Goal: Transaction & Acquisition: Purchase product/service

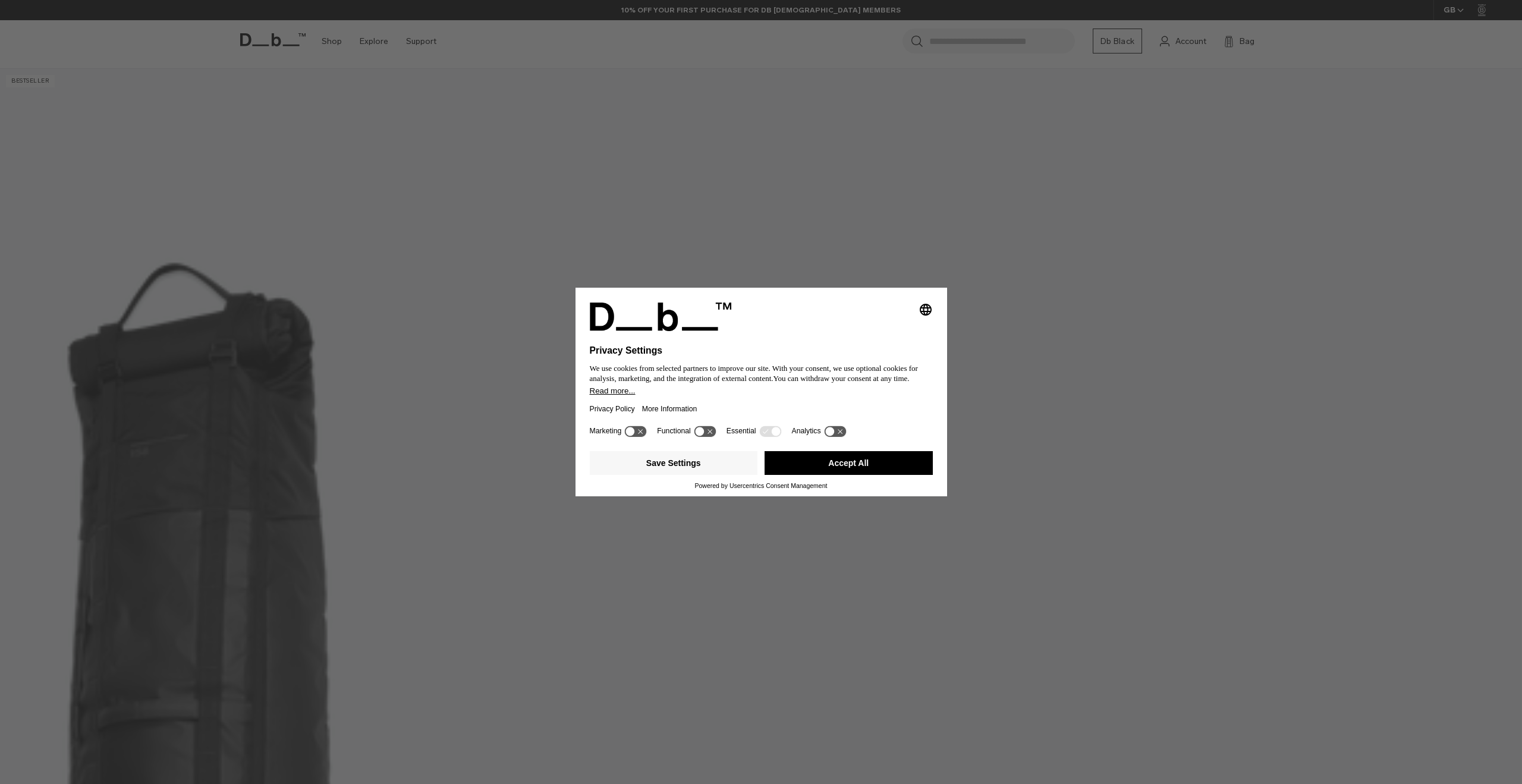
click at [830, 431] on icon at bounding box center [830, 431] width 9 height 9
click at [830, 425] on icon at bounding box center [835, 431] width 24 height 13
click at [713, 427] on icon at bounding box center [705, 431] width 22 height 11
click at [812, 469] on button "Accept All" at bounding box center [848, 463] width 168 height 24
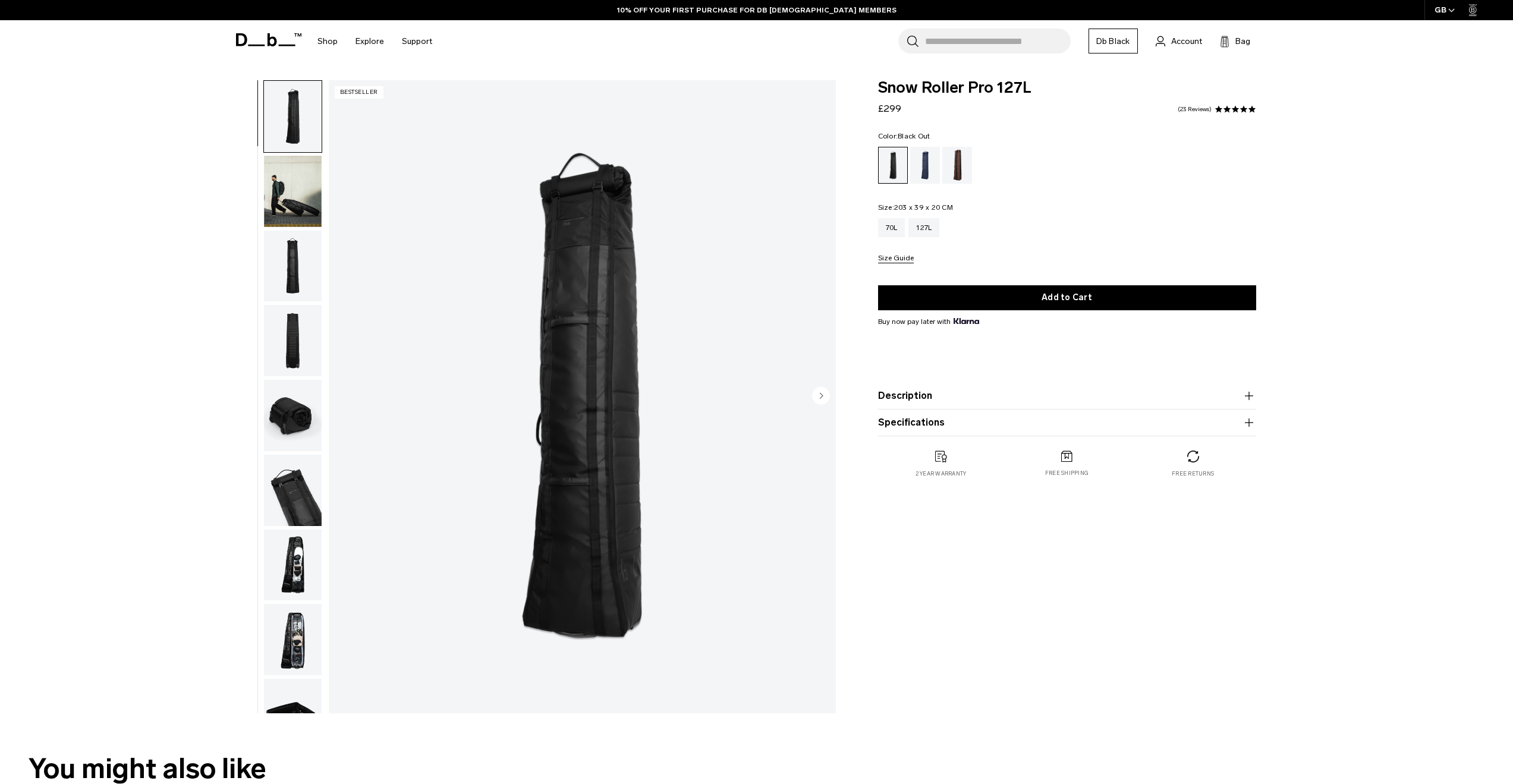
click at [307, 223] on img "button" at bounding box center [293, 191] width 57 height 71
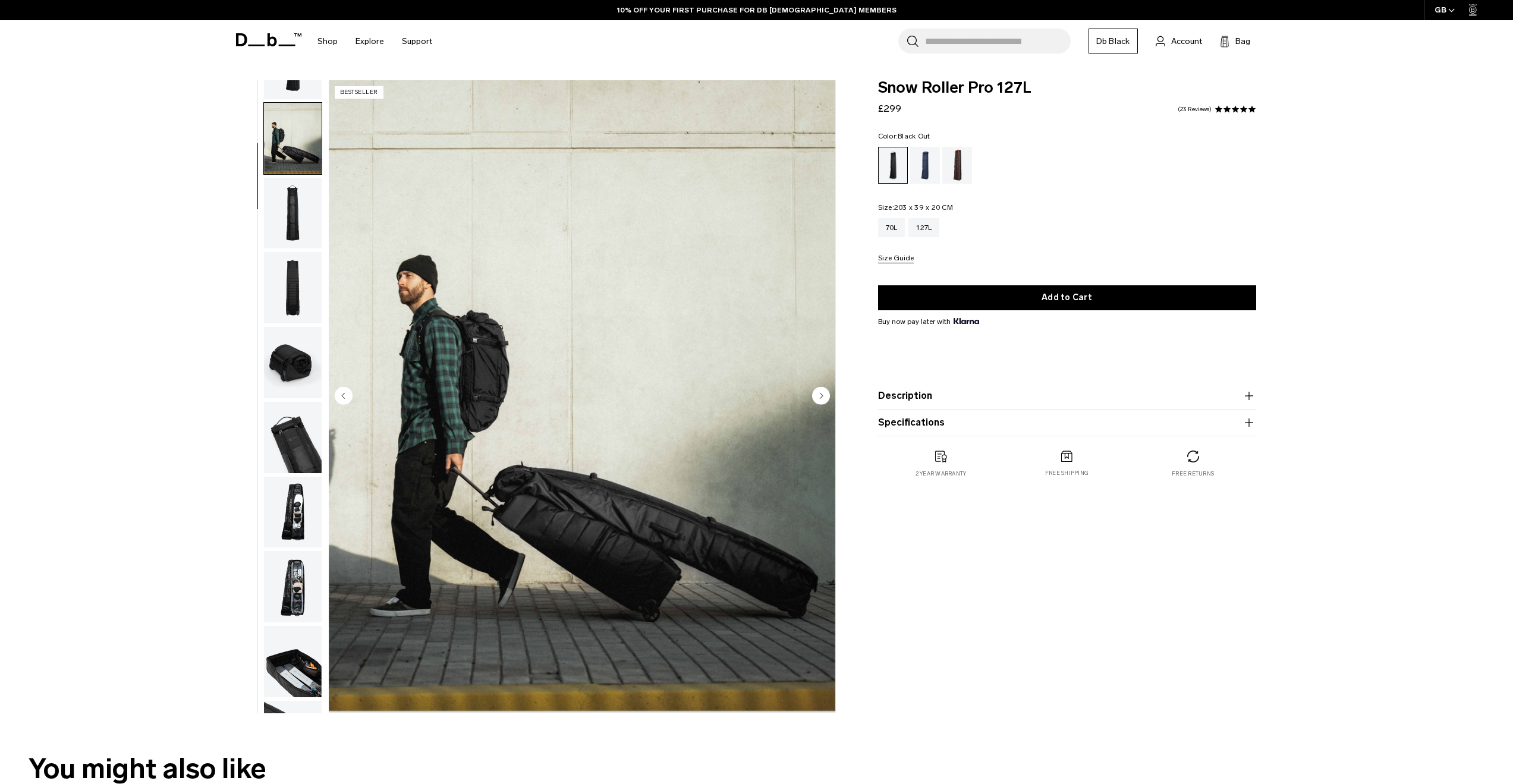
scroll to position [75, 0]
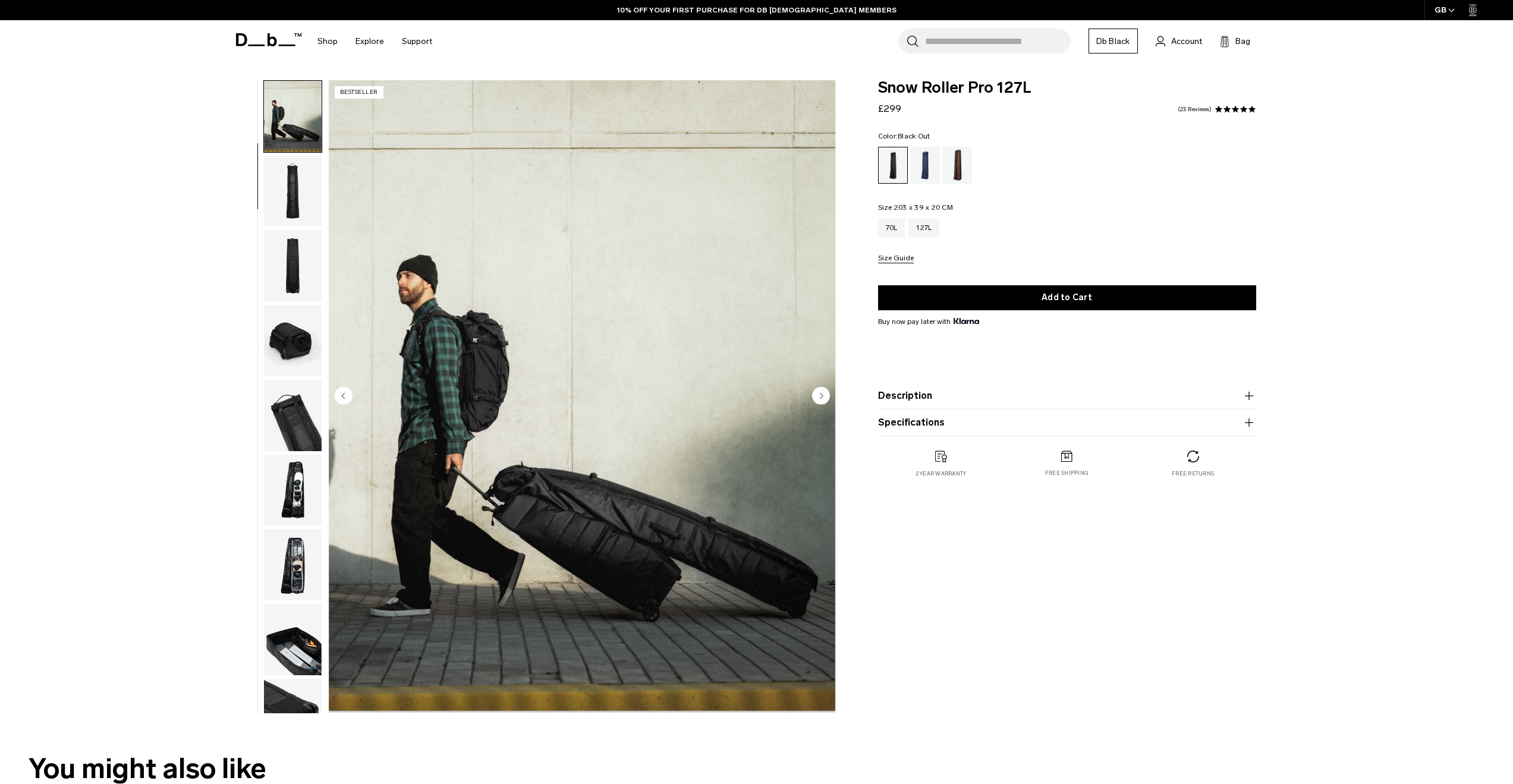
click at [309, 165] on img "button" at bounding box center [293, 191] width 57 height 71
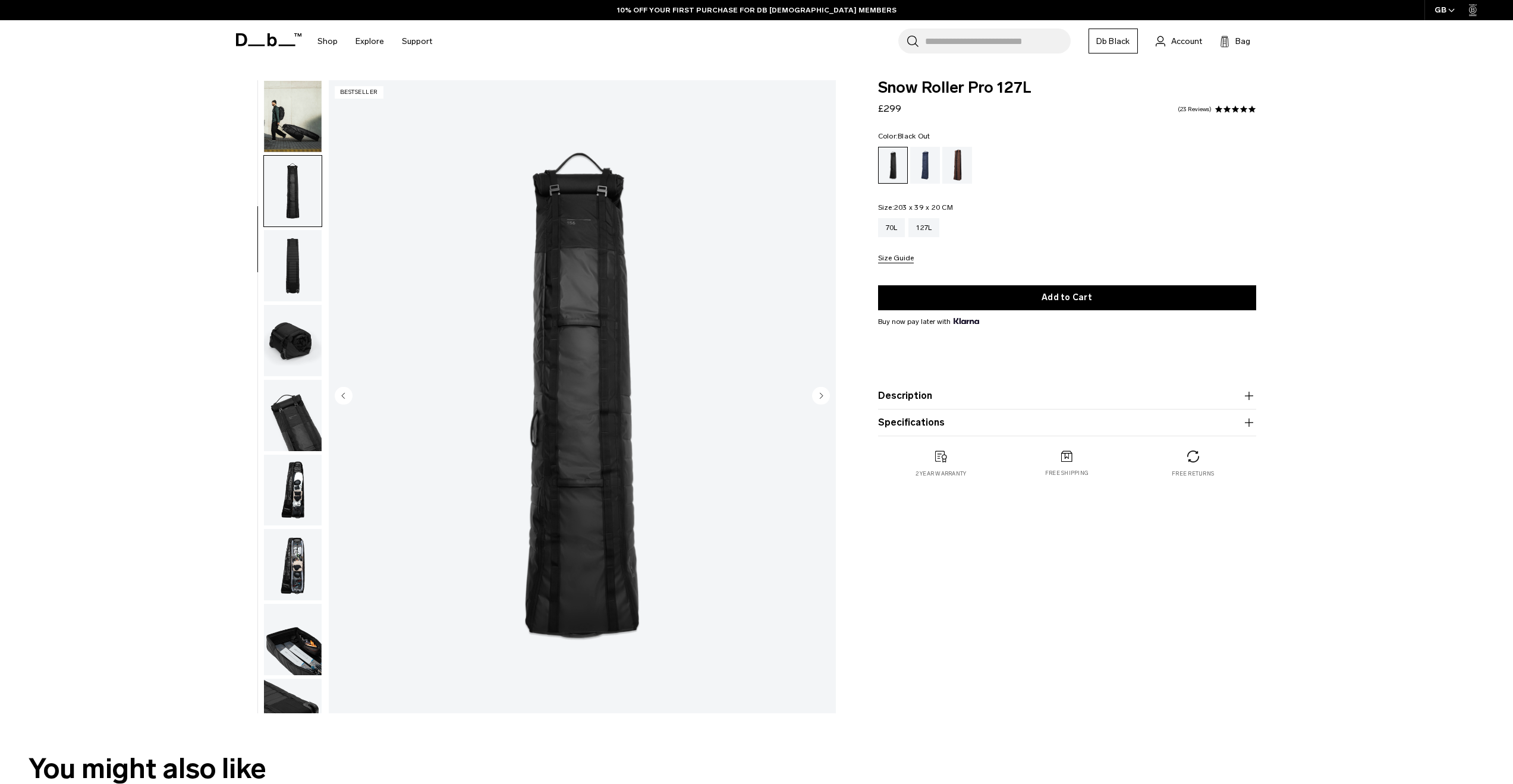
scroll to position [112, 0]
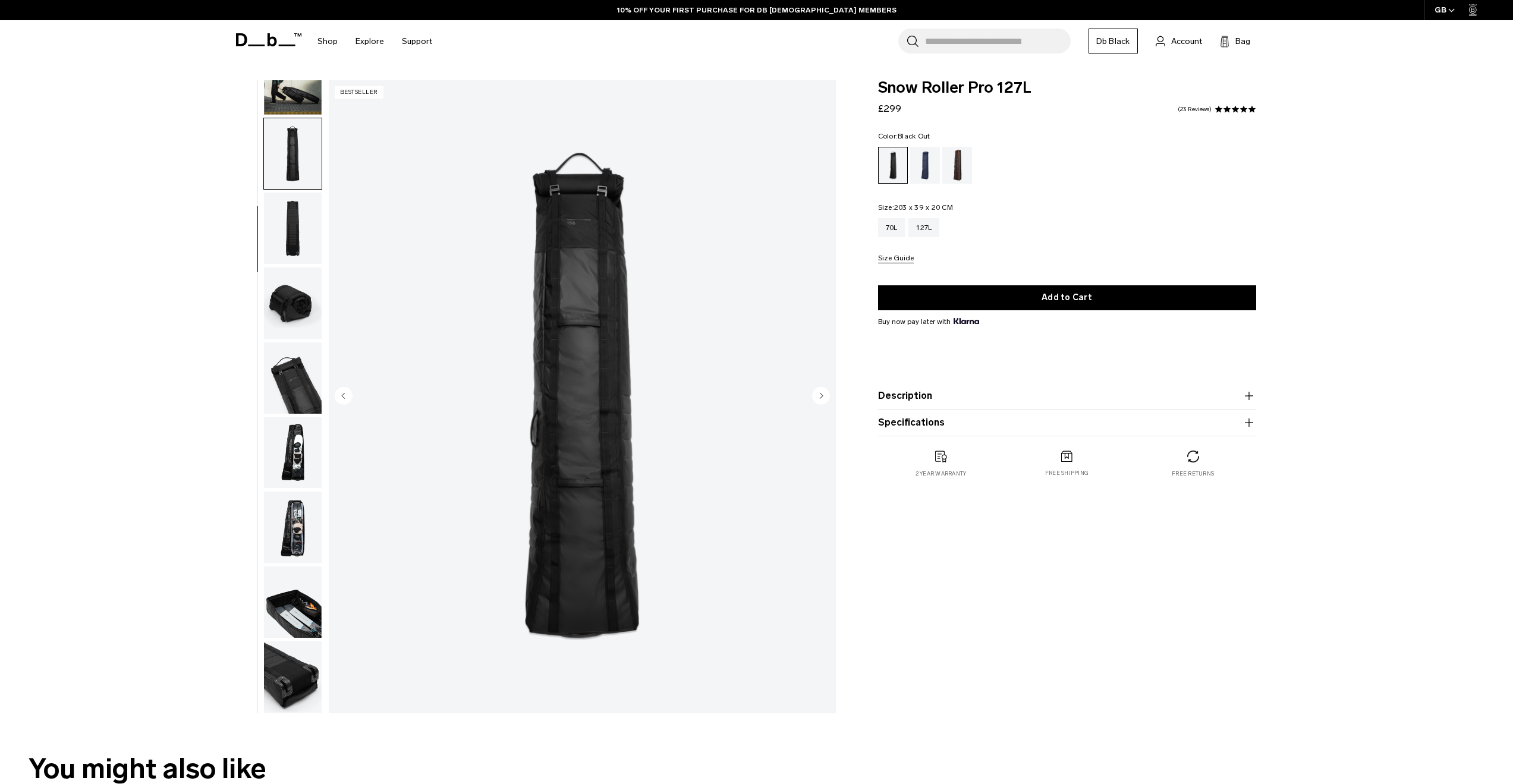
click at [308, 225] on img "button" at bounding box center [293, 227] width 57 height 71
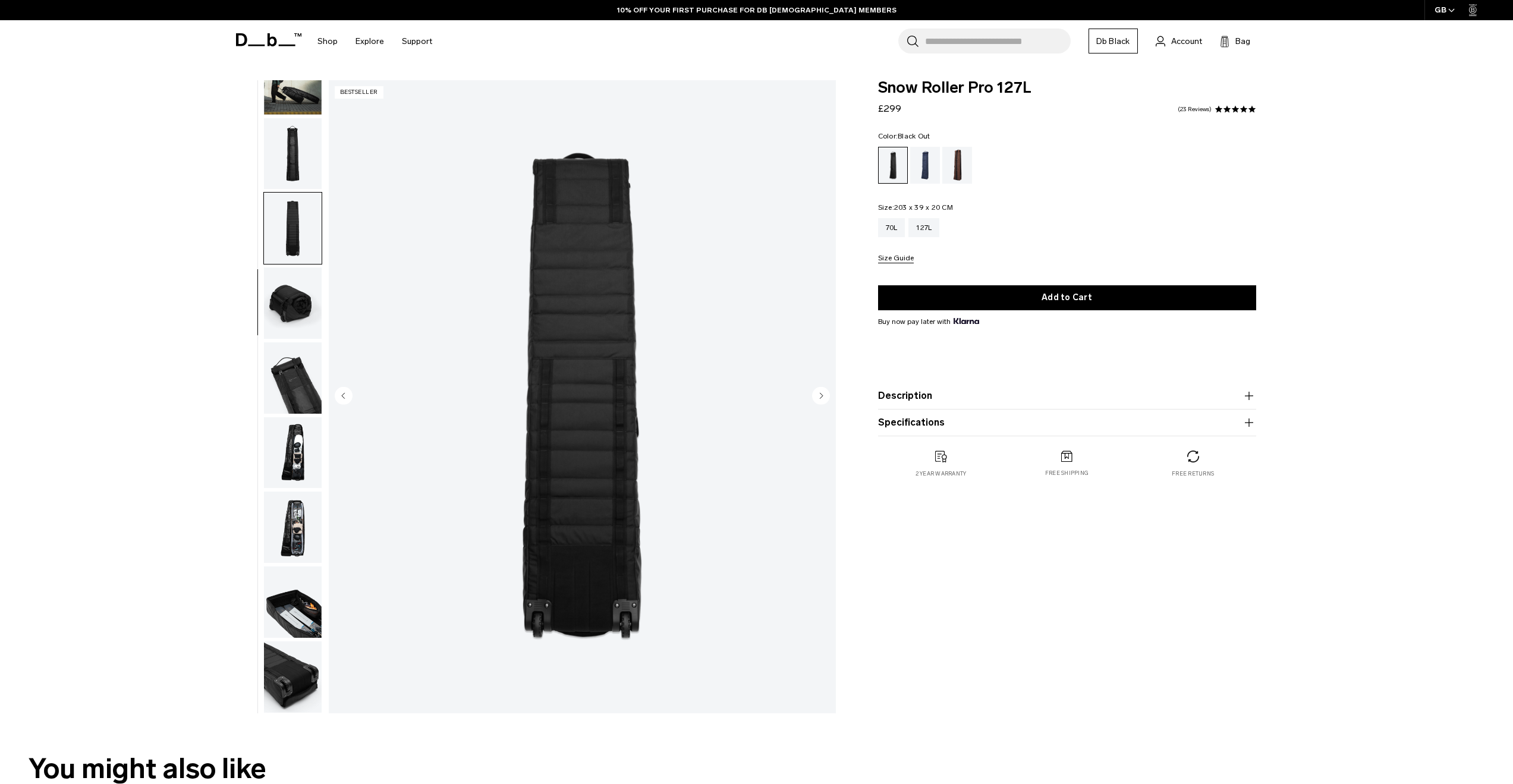
click at [307, 301] on img "button" at bounding box center [293, 302] width 57 height 71
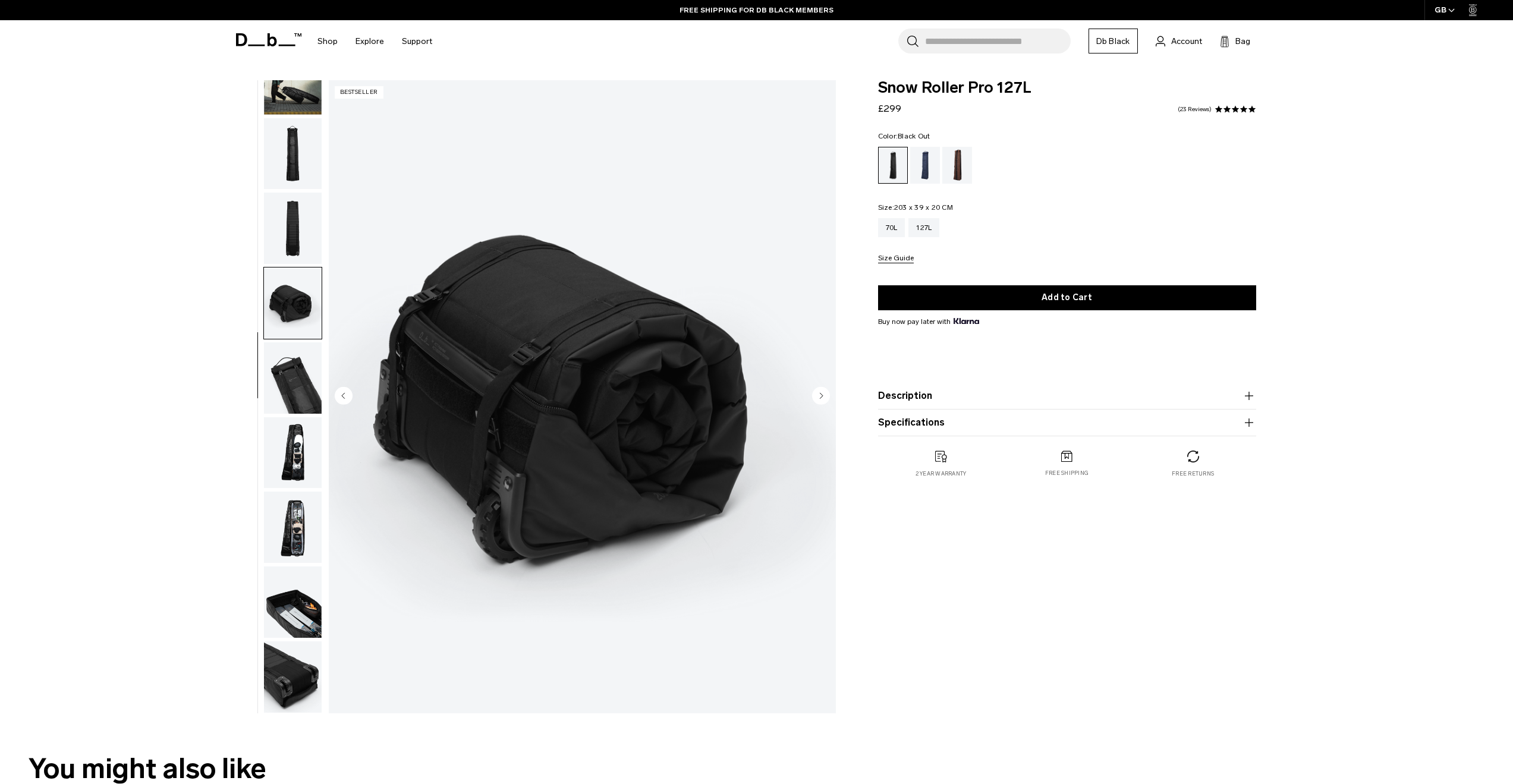
click at [293, 359] on img "button" at bounding box center [293, 377] width 57 height 71
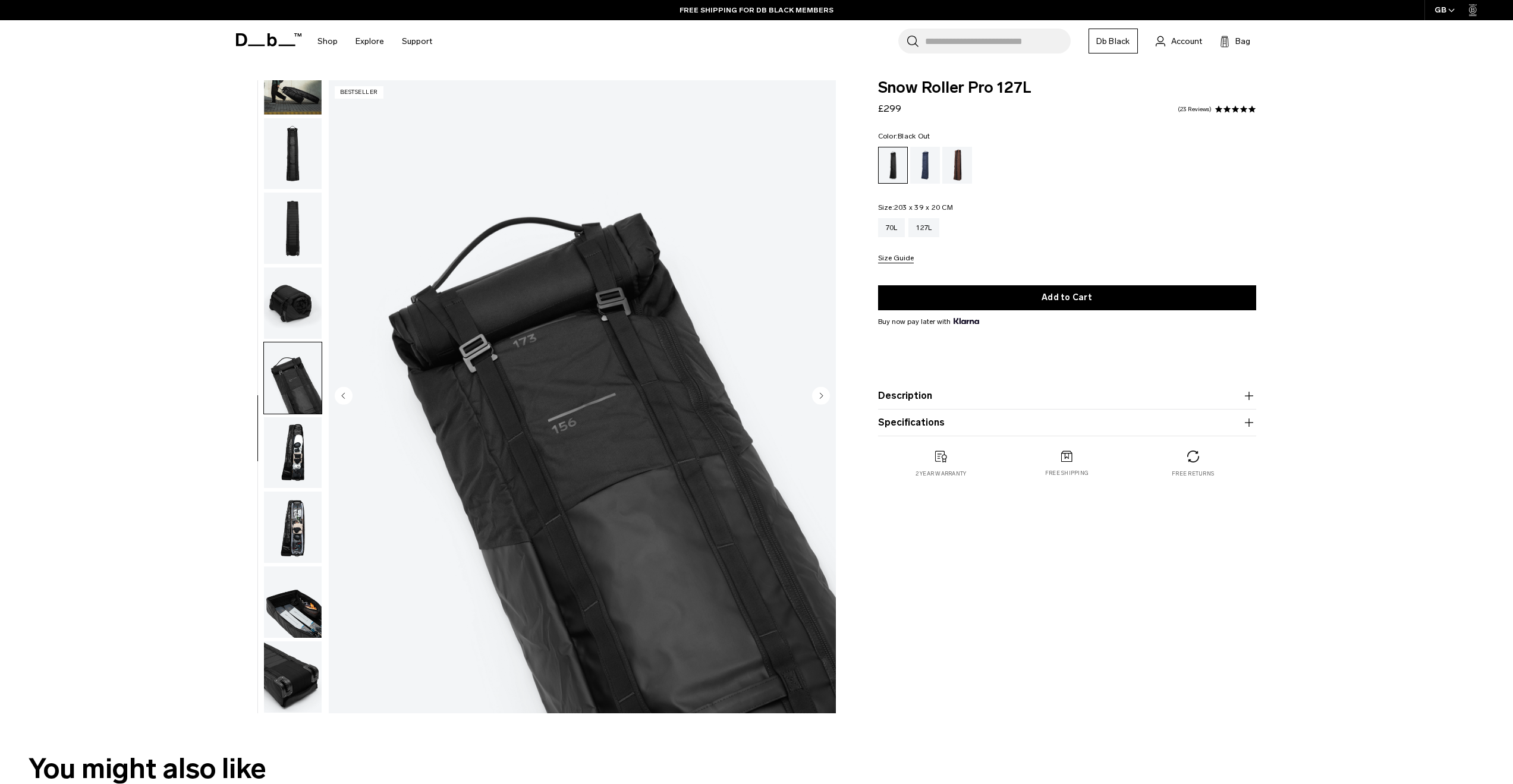
click at [284, 473] on img "button" at bounding box center [293, 452] width 57 height 71
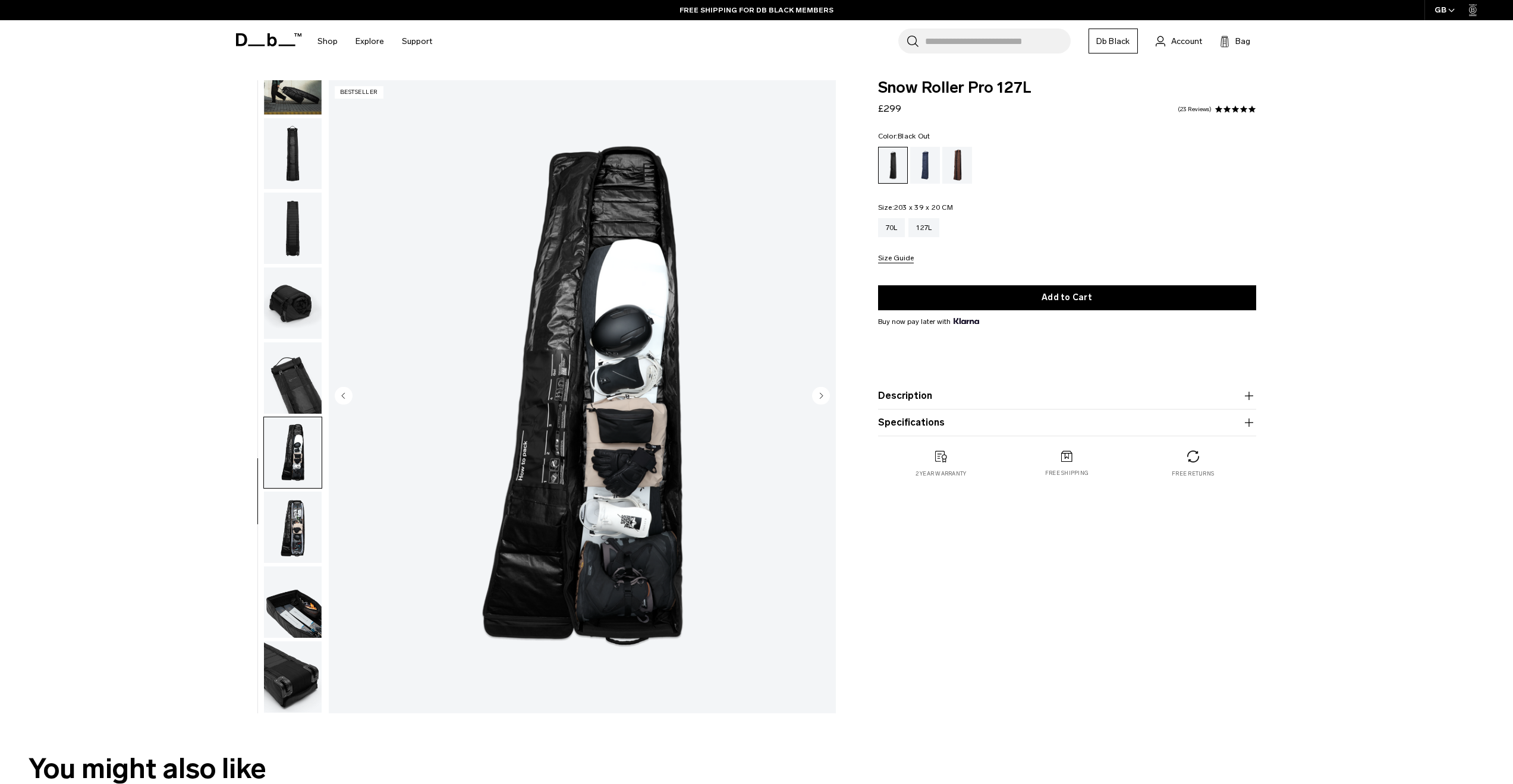
click at [298, 405] on img "button" at bounding box center [293, 377] width 57 height 71
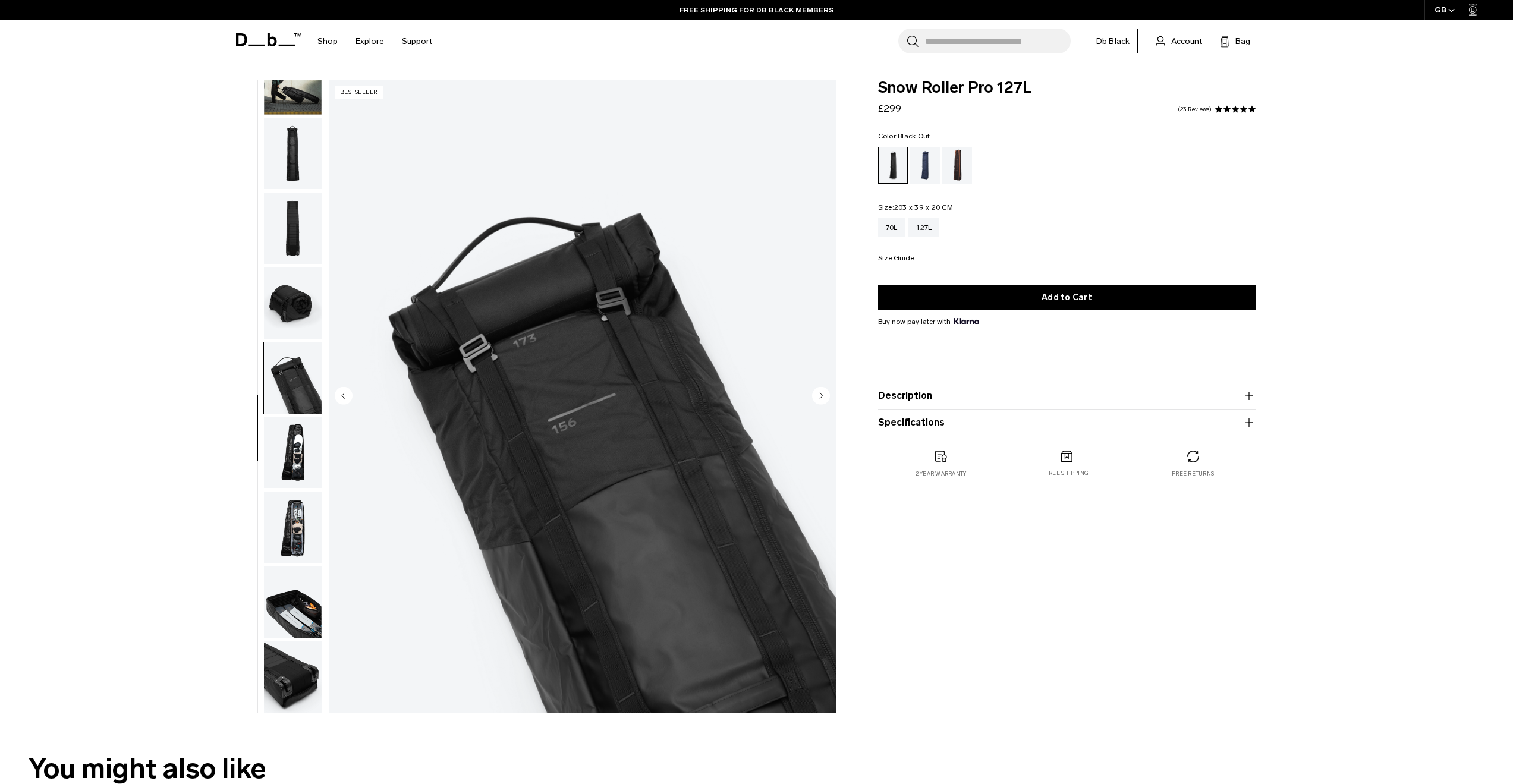
click at [303, 557] on img "button" at bounding box center [293, 526] width 57 height 71
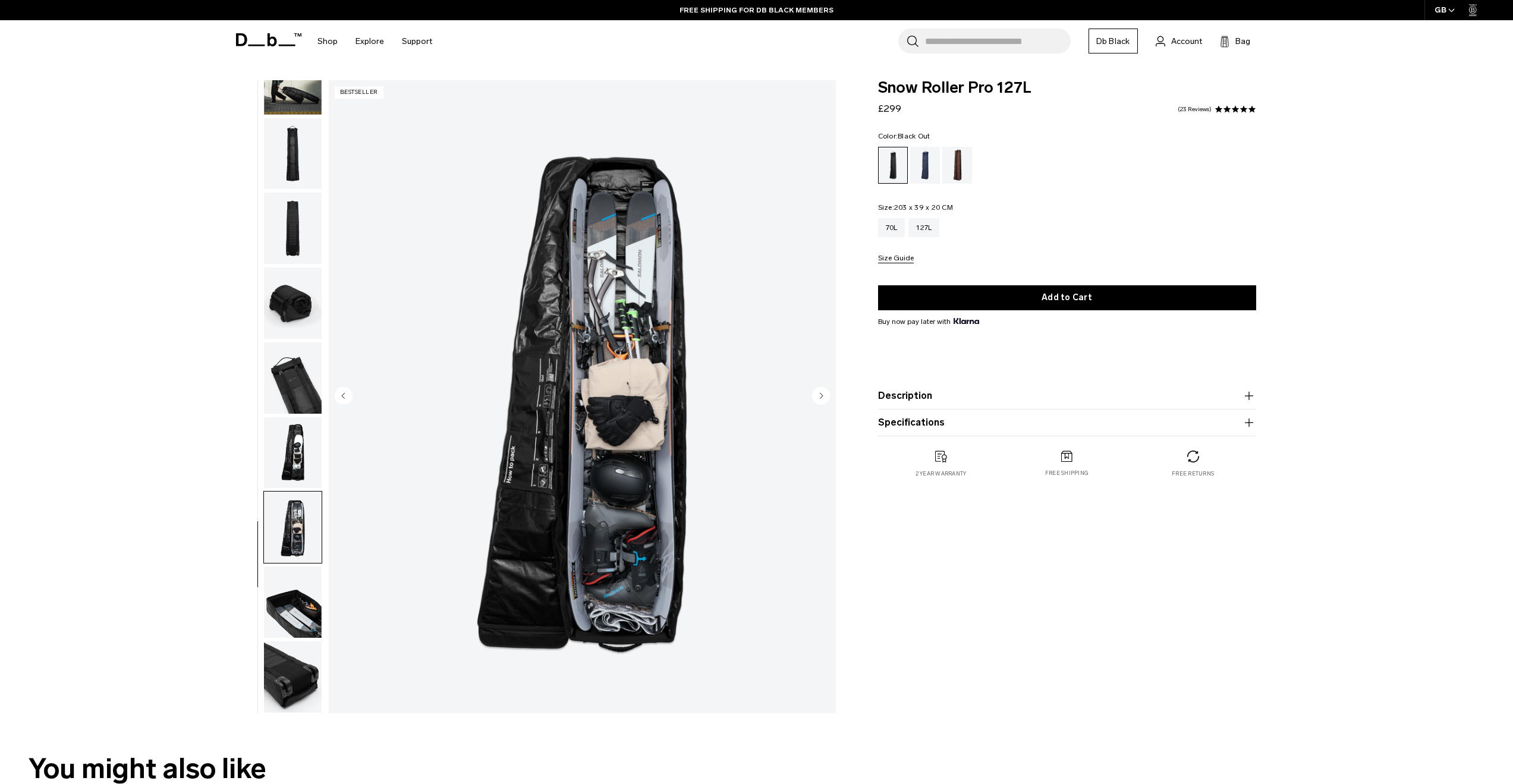
click at [314, 445] on img "button" at bounding box center [293, 452] width 57 height 71
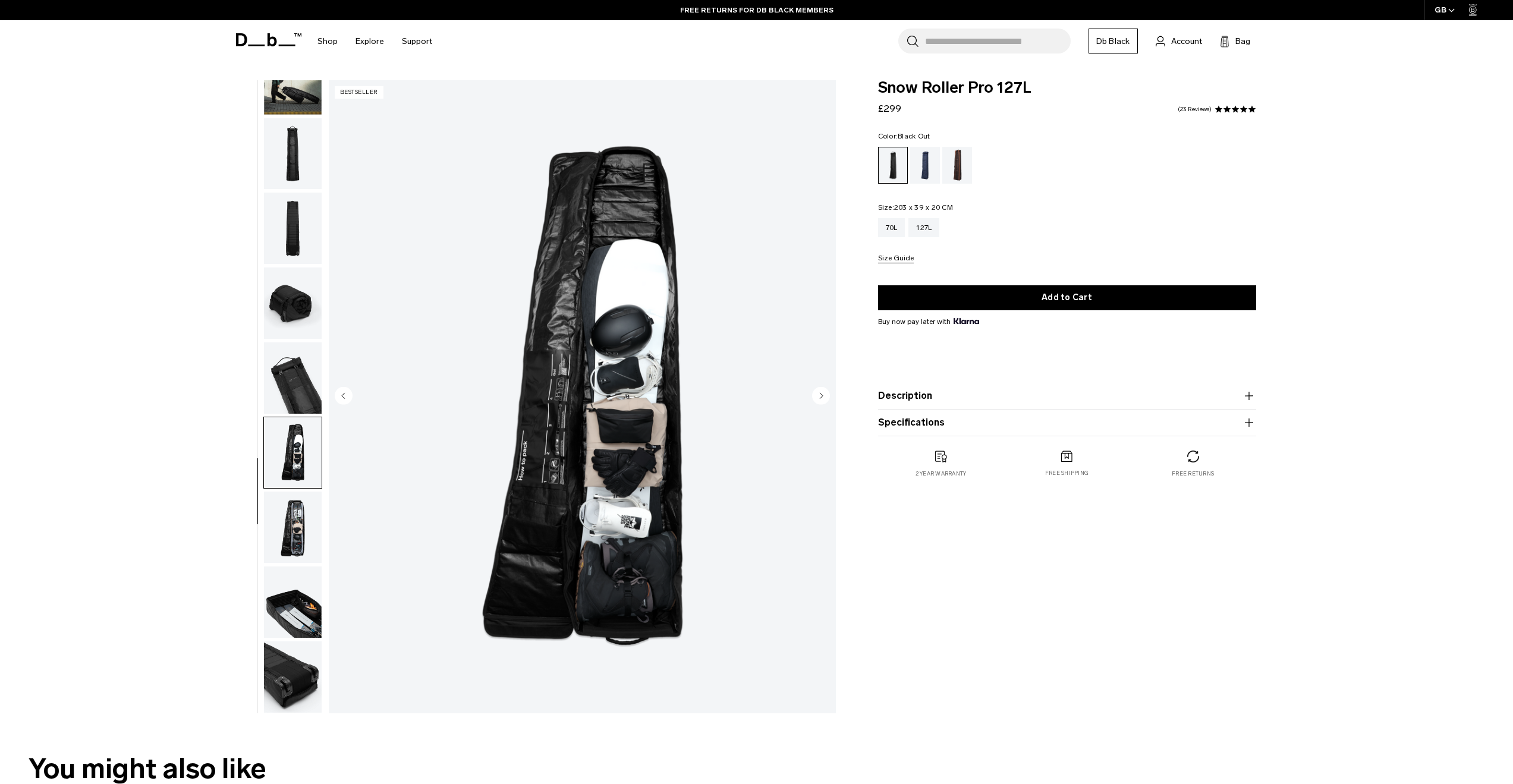
click at [305, 624] on img "button" at bounding box center [293, 601] width 57 height 71
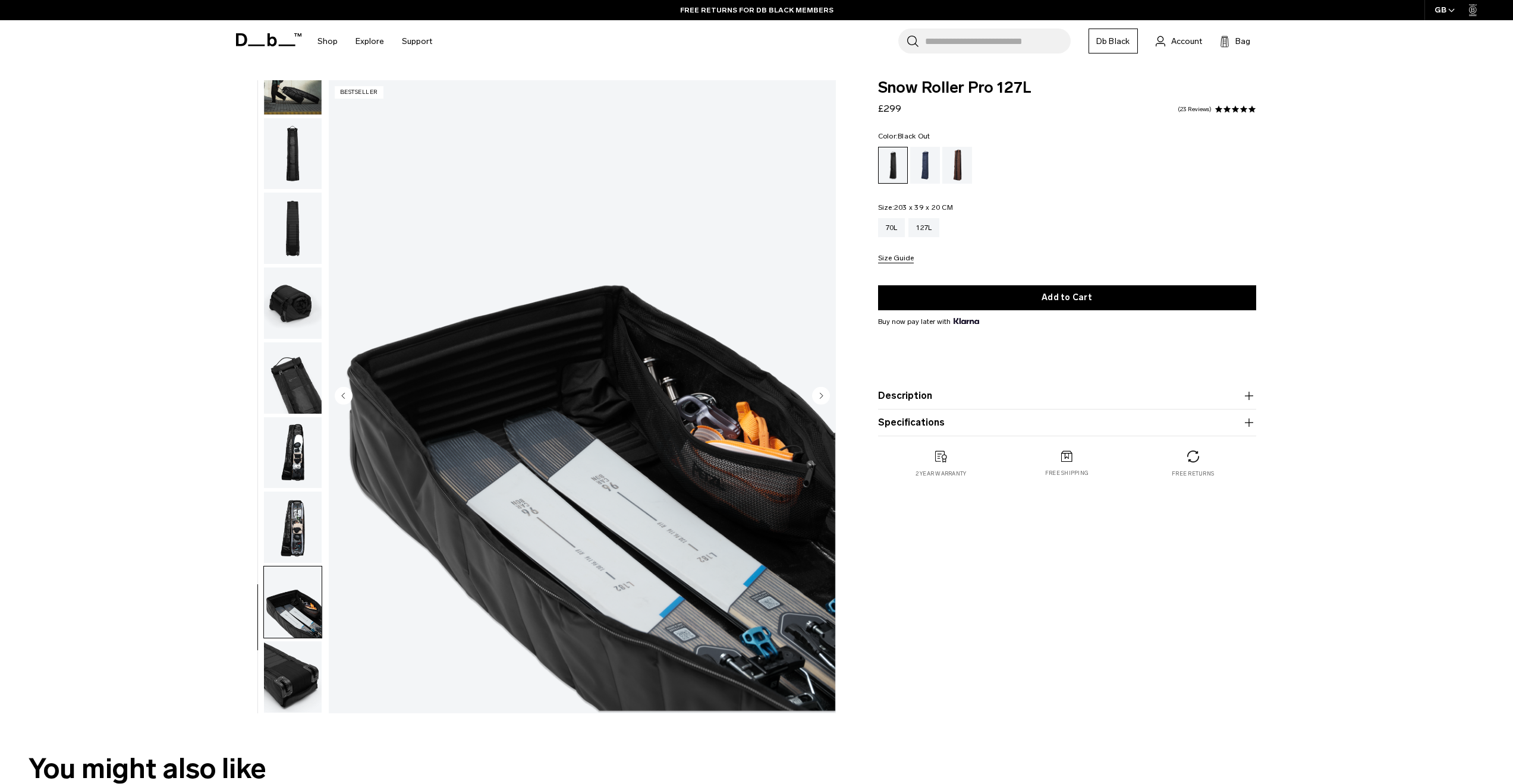
click at [290, 674] on img "button" at bounding box center [293, 676] width 57 height 71
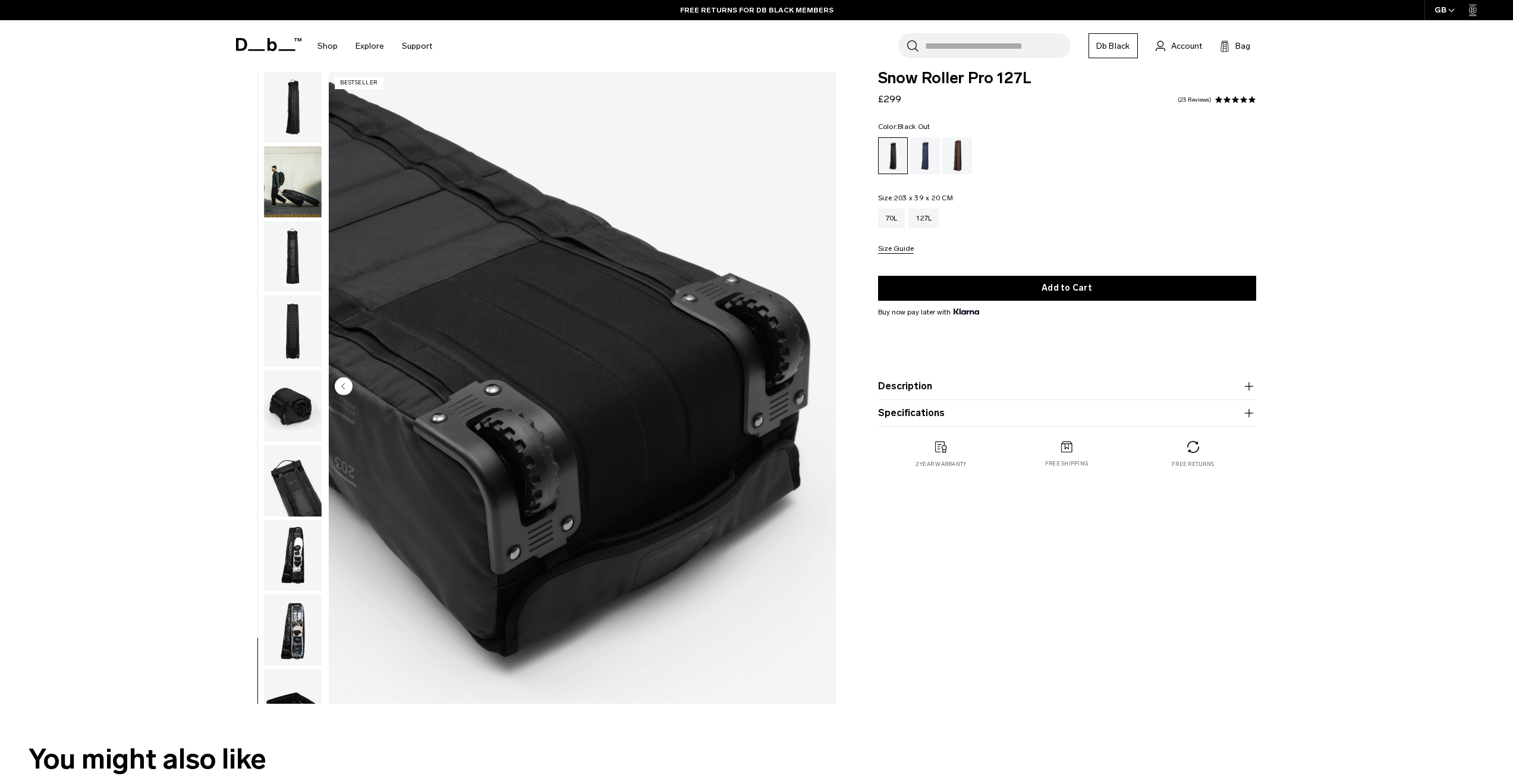
scroll to position [0, 0]
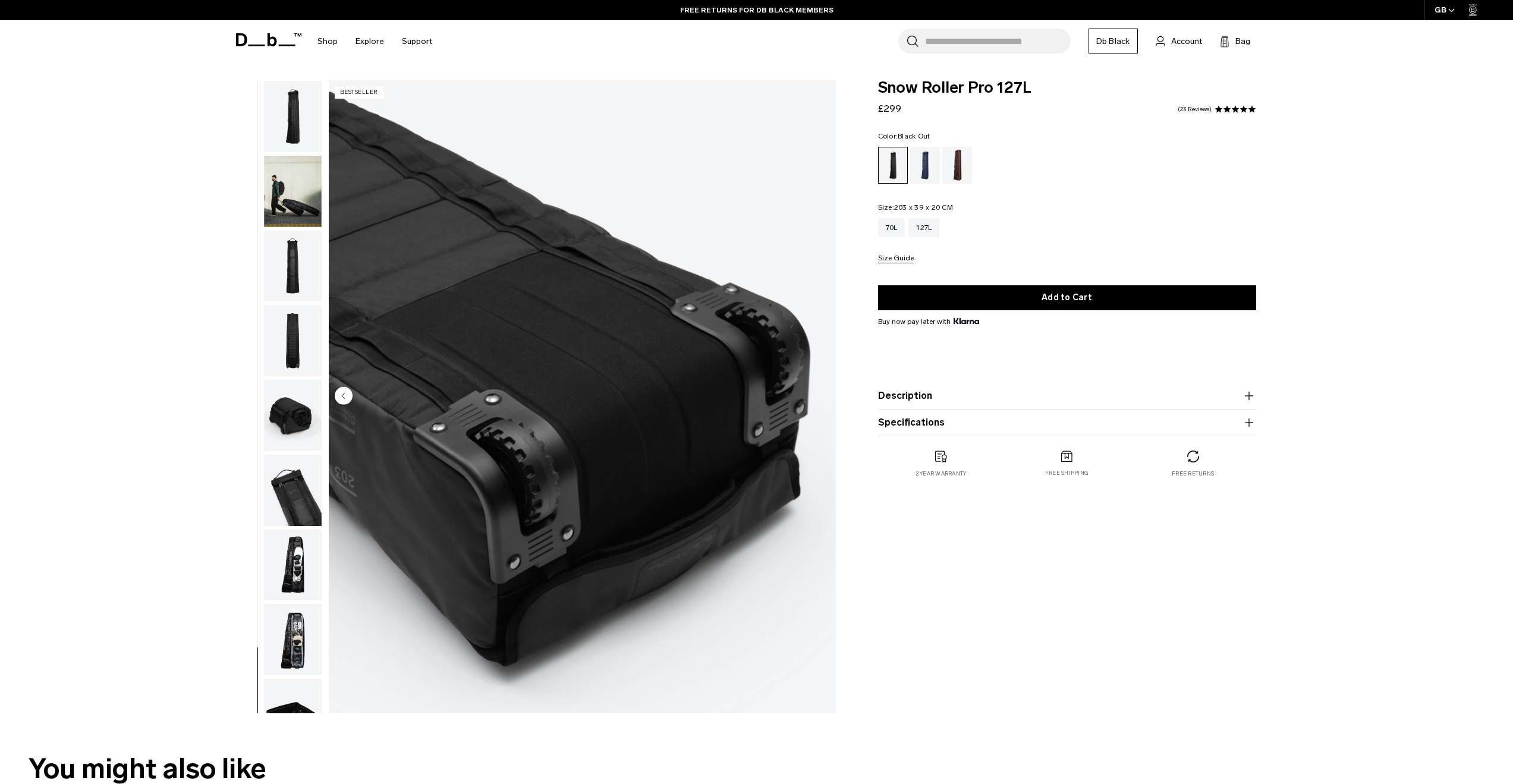
click at [303, 392] on img "button" at bounding box center [293, 415] width 57 height 71
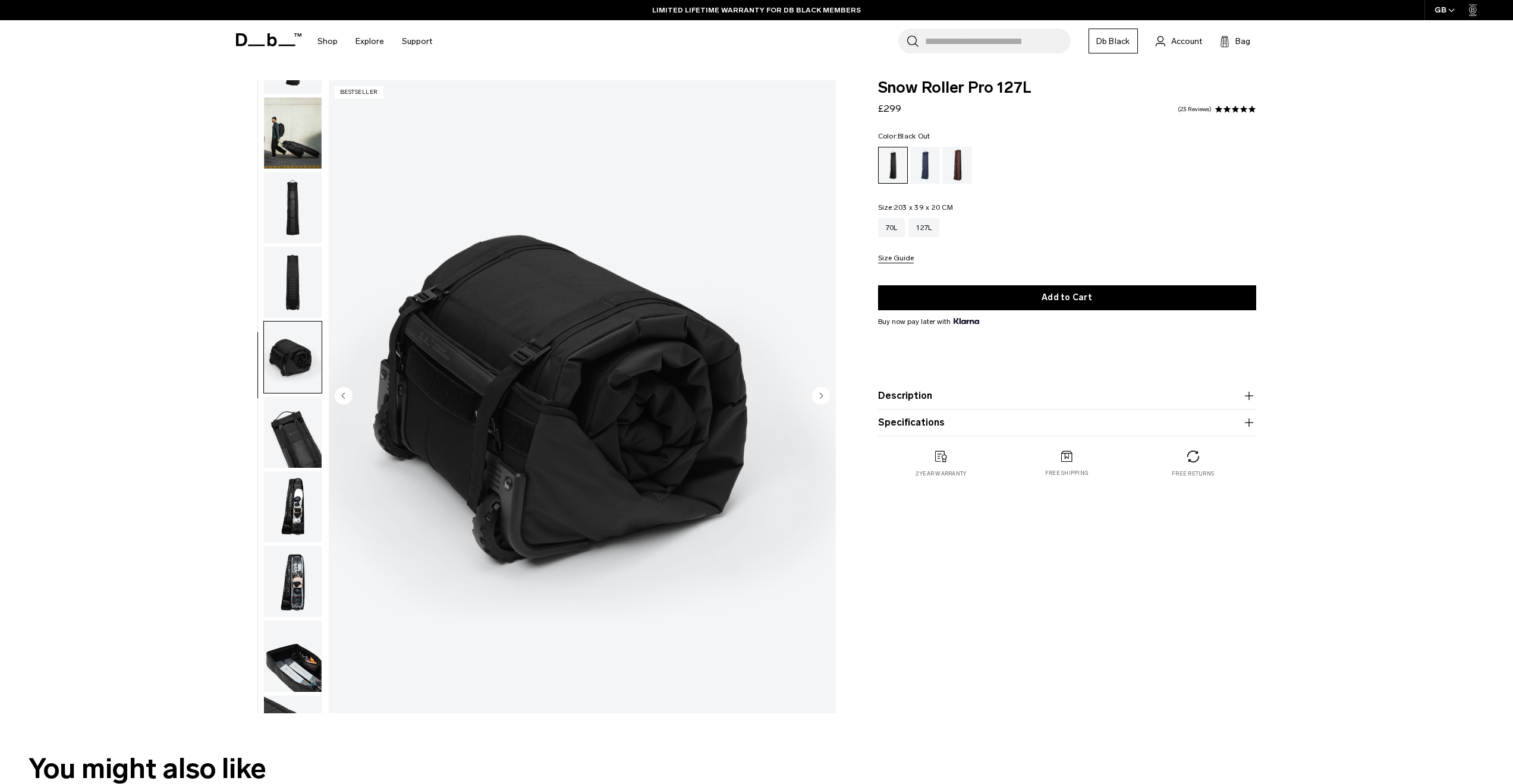
scroll to position [112, 0]
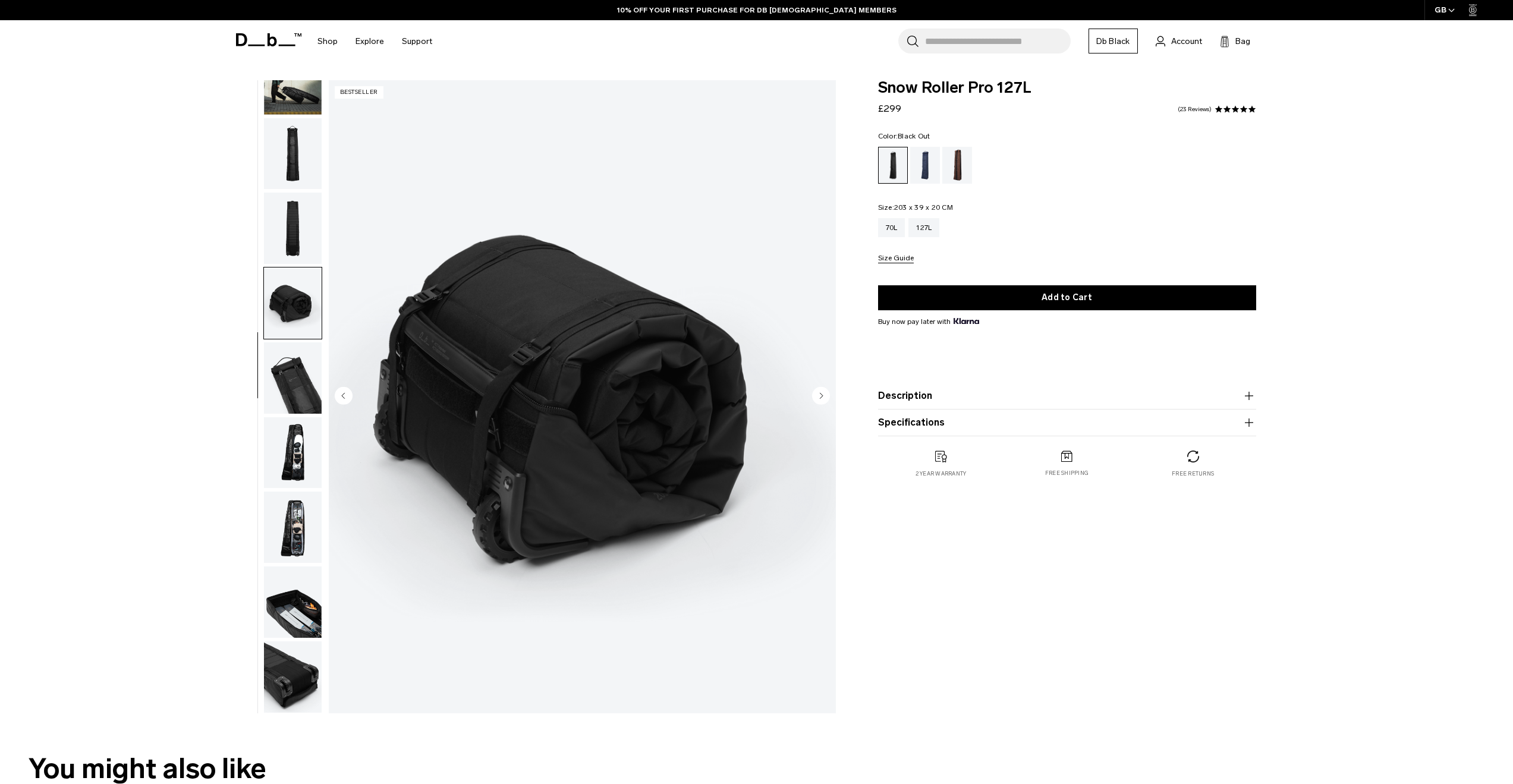
click at [313, 618] on img "button" at bounding box center [293, 601] width 57 height 71
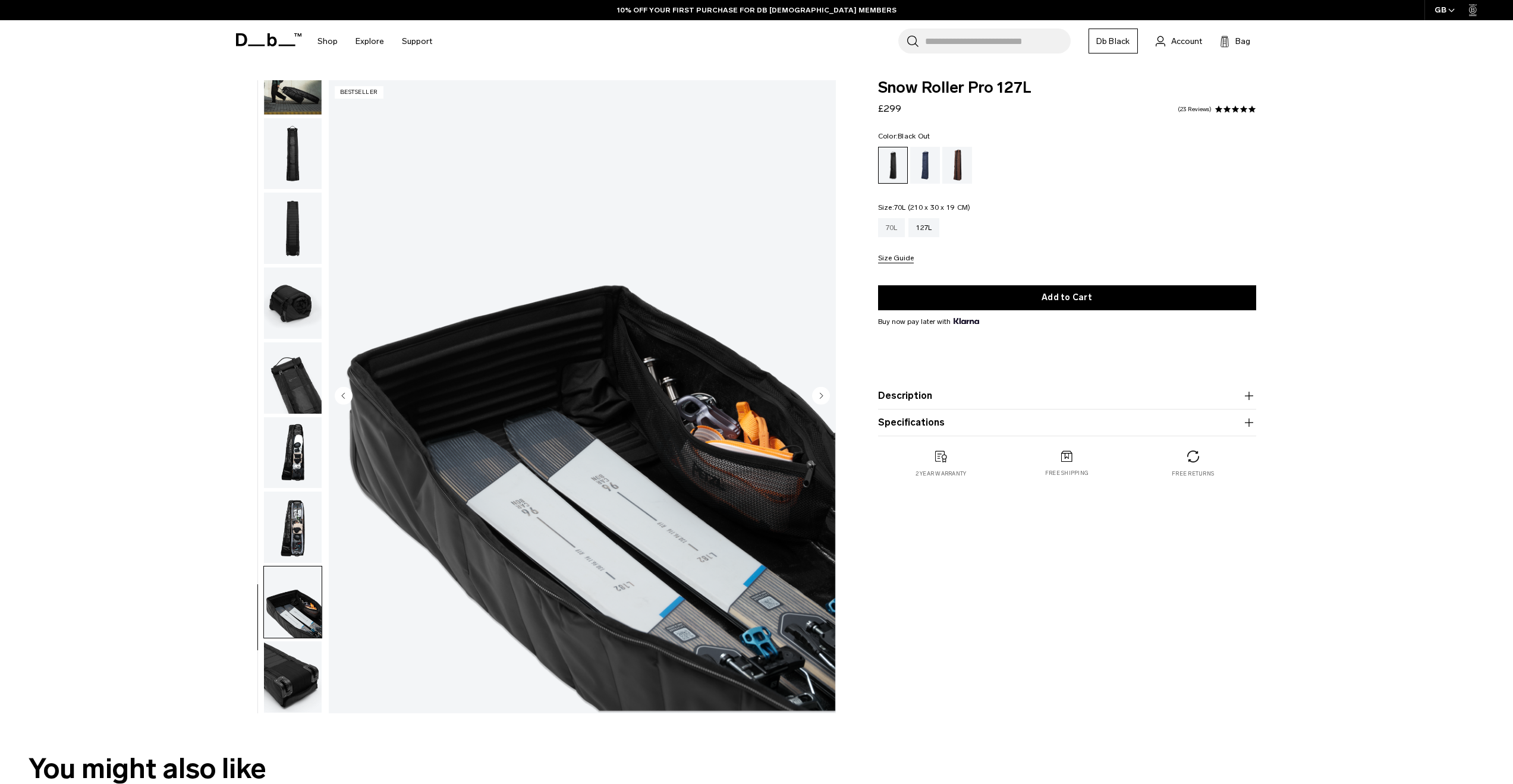
click at [896, 225] on div "70L" at bounding box center [892, 228] width 27 height 19
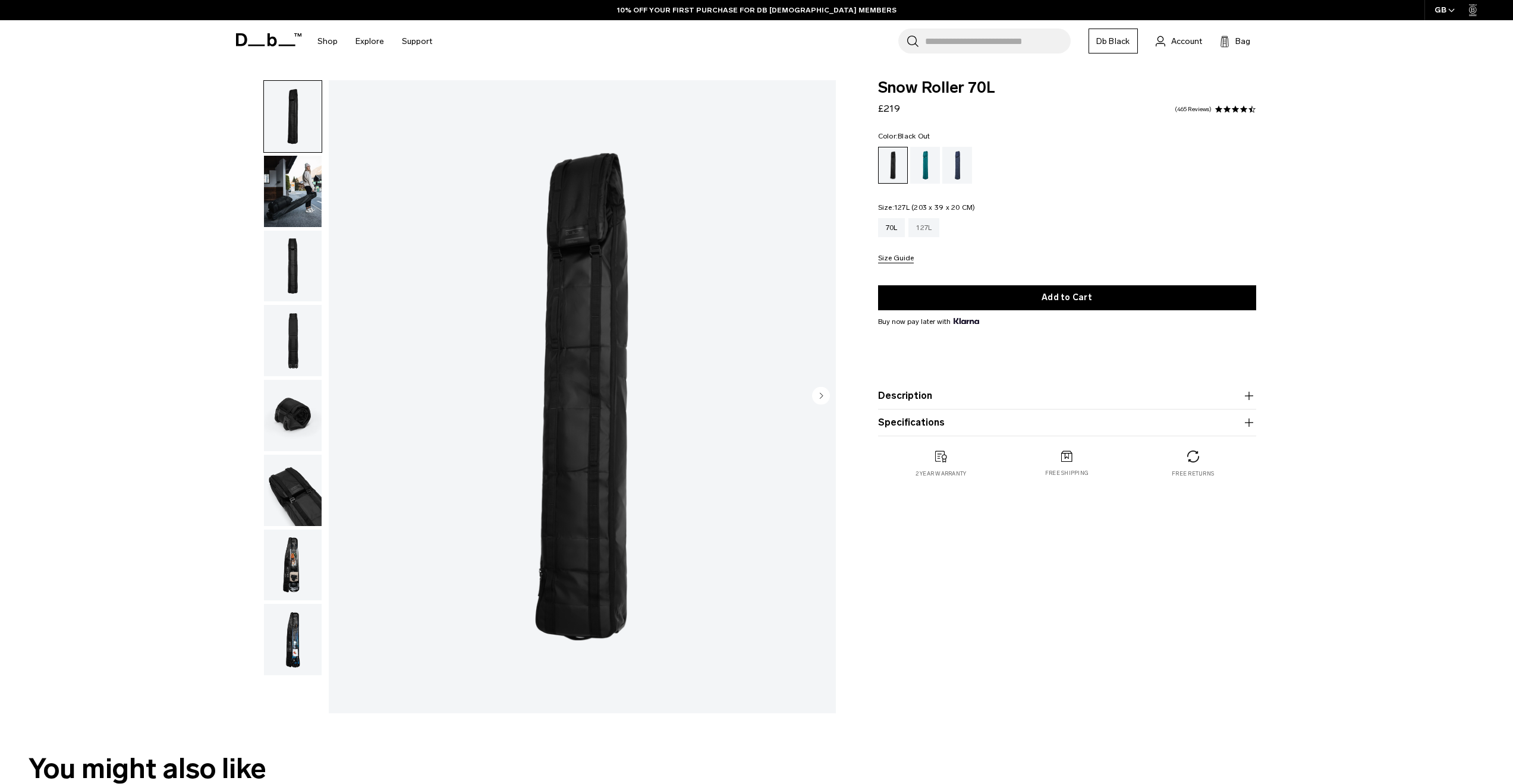
click at [912, 223] on div "127L" at bounding box center [924, 228] width 31 height 19
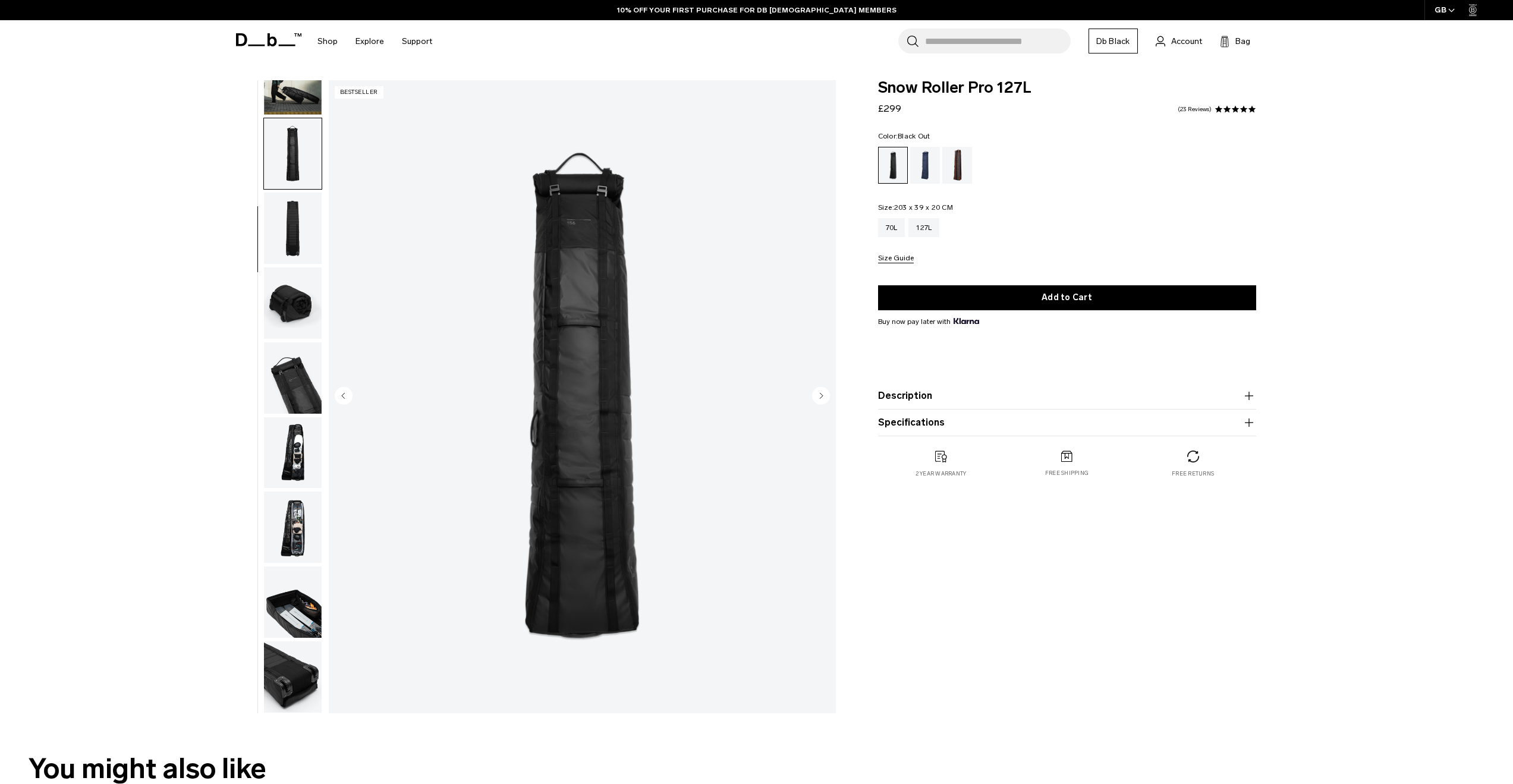
click at [301, 244] on img "button" at bounding box center [293, 227] width 57 height 71
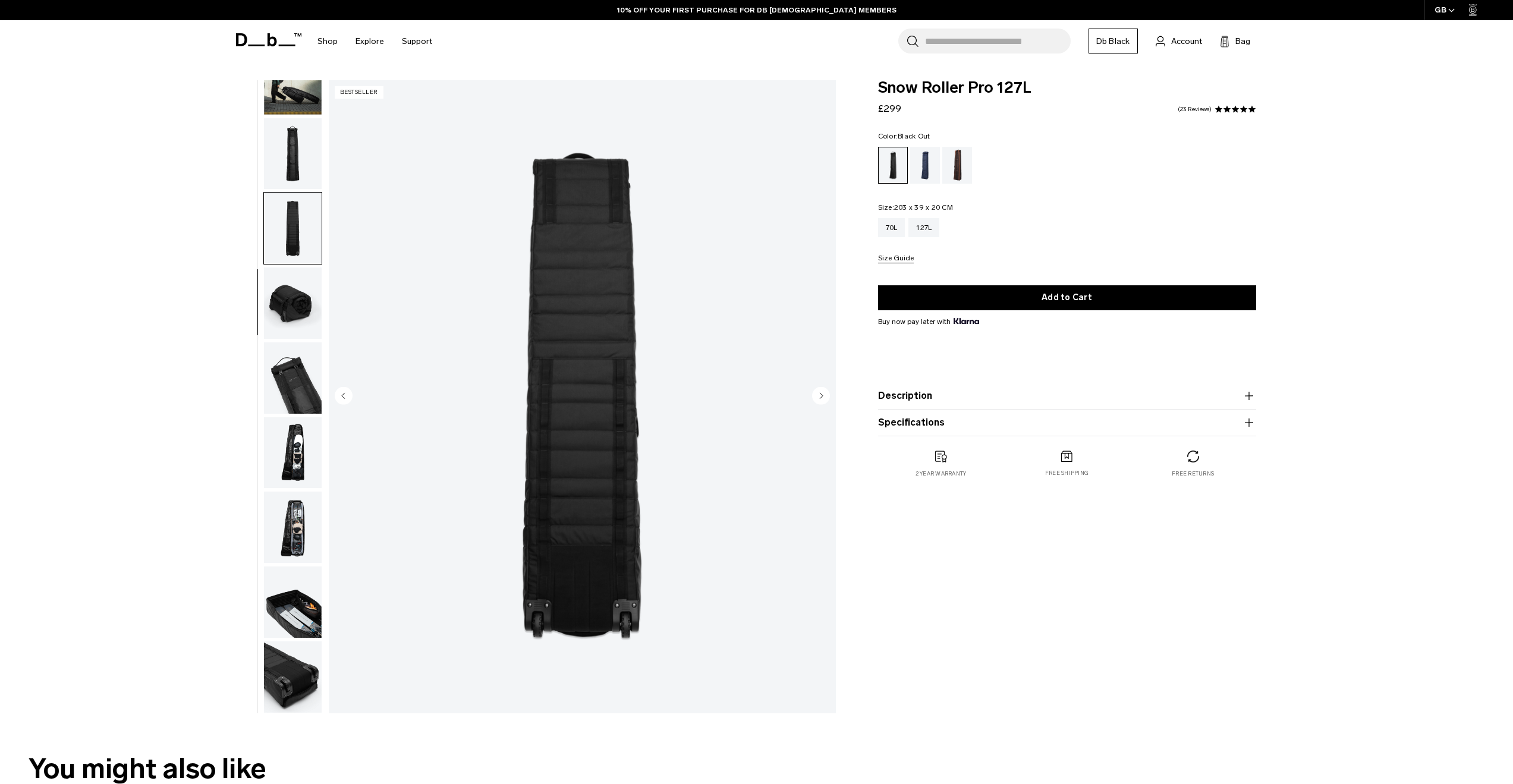
click at [286, 300] on img "button" at bounding box center [293, 302] width 57 height 71
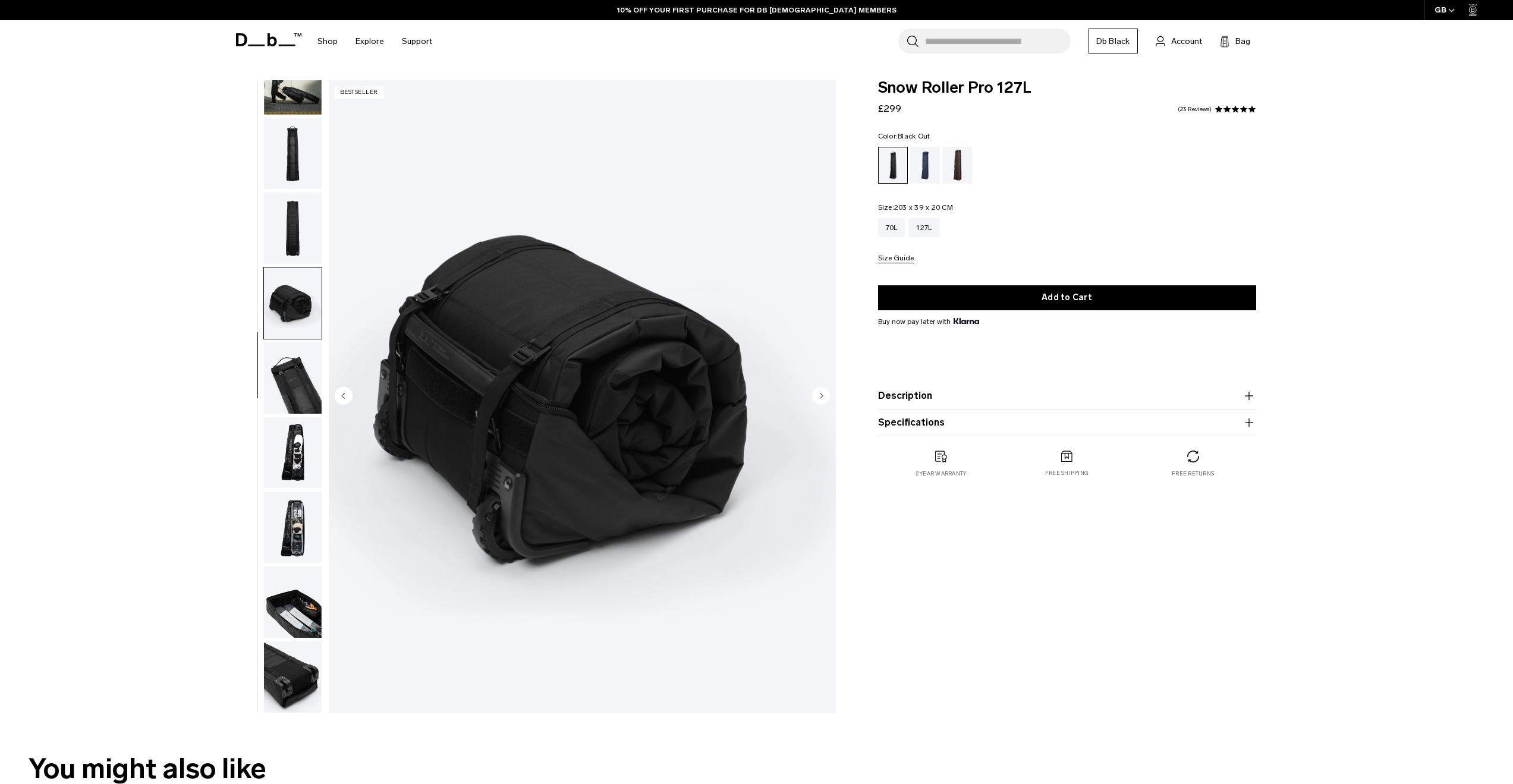
click at [279, 315] on img "button" at bounding box center [293, 302] width 57 height 71
click at [270, 356] on img "button" at bounding box center [293, 377] width 57 height 71
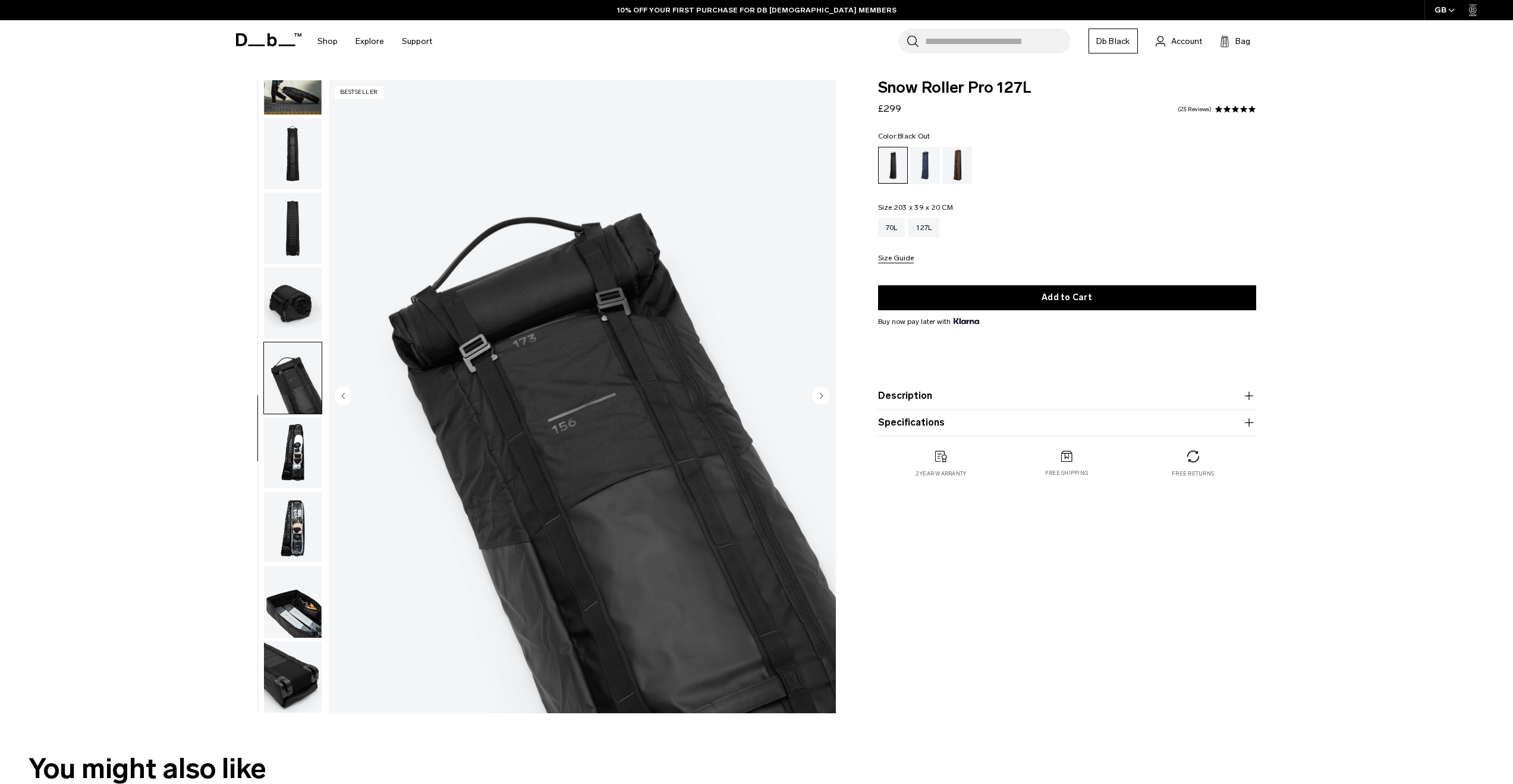
click at [281, 447] on img "button" at bounding box center [293, 452] width 57 height 71
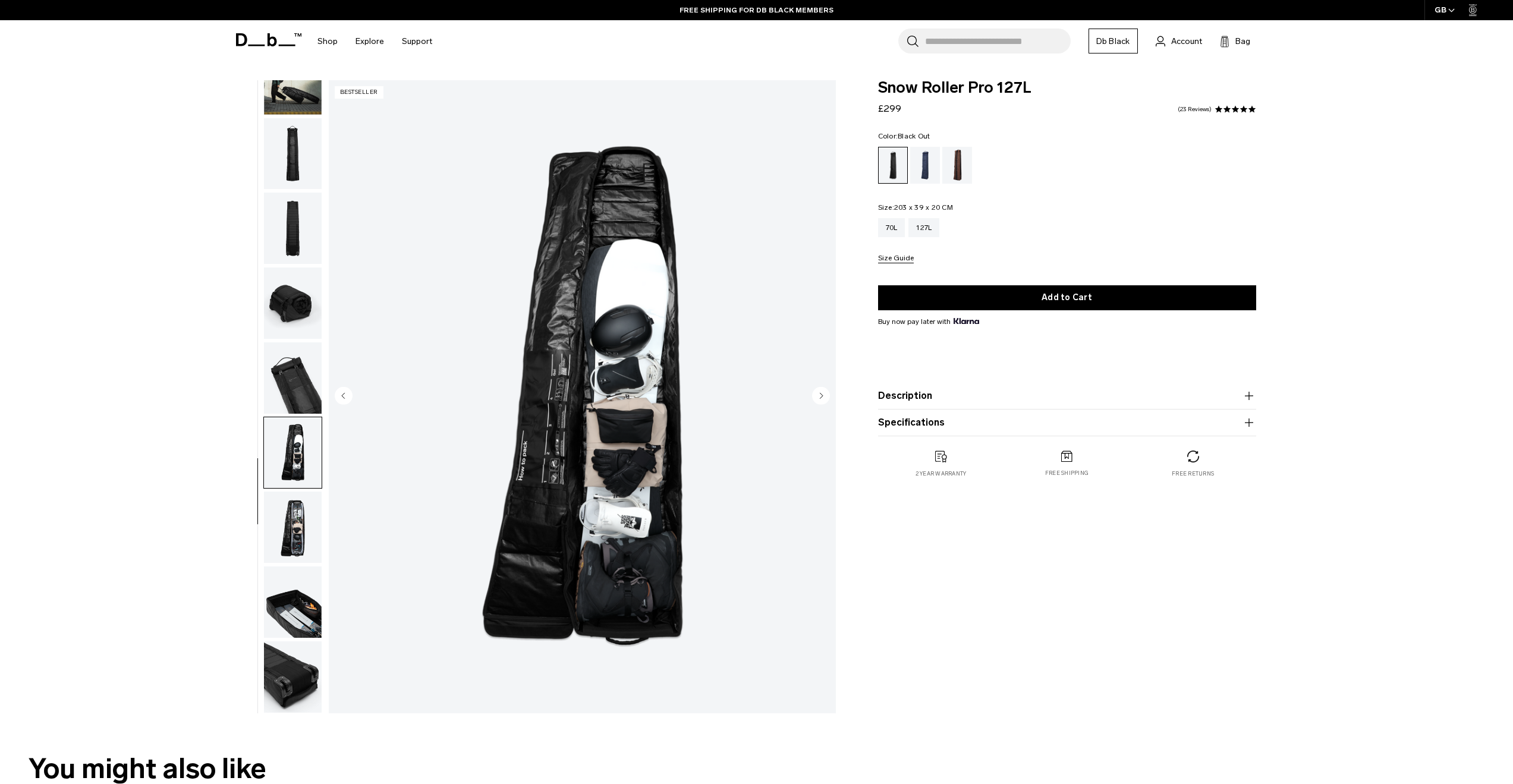
click at [286, 506] on img "button" at bounding box center [293, 526] width 57 height 71
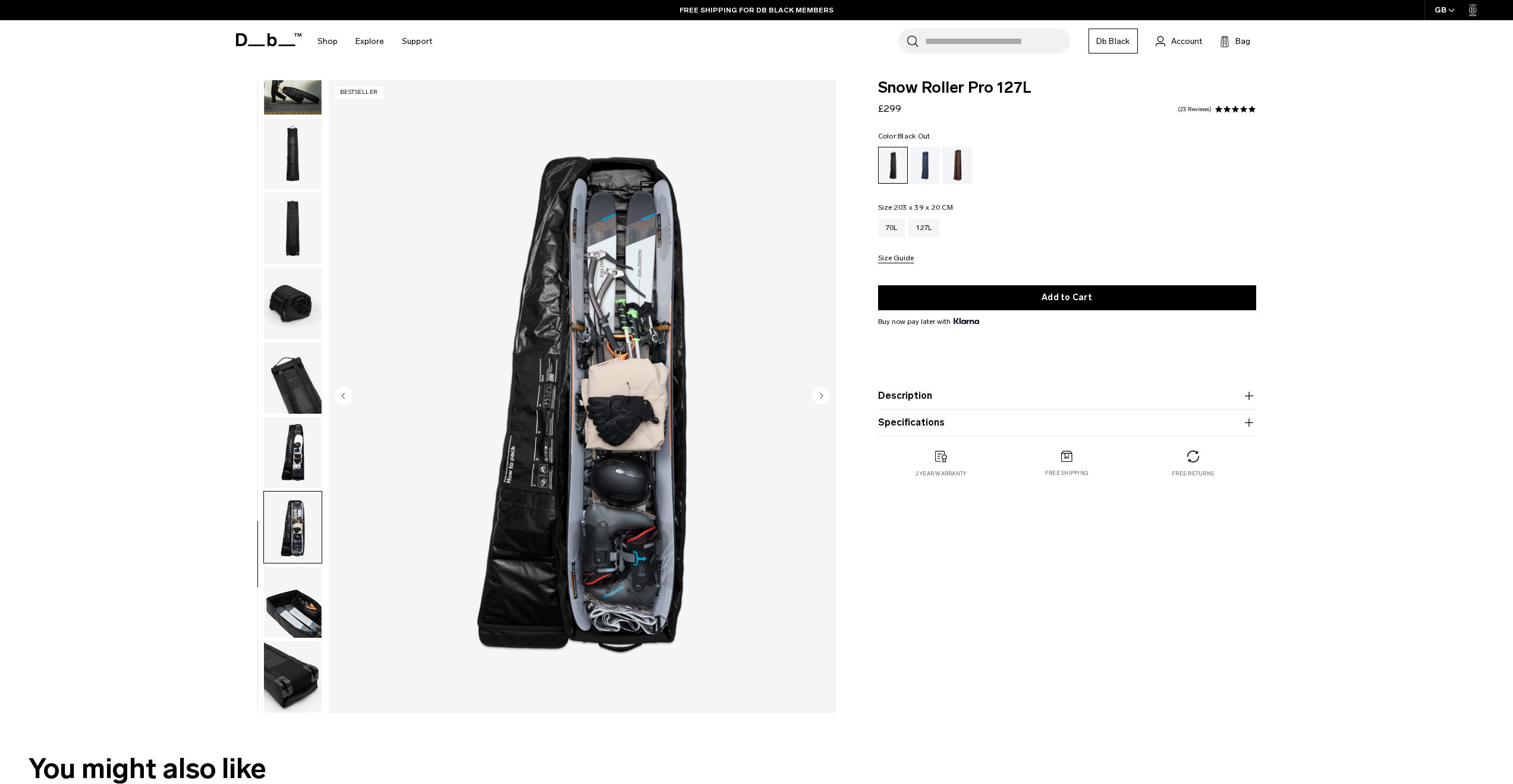
click at [286, 597] on img "button" at bounding box center [293, 601] width 57 height 71
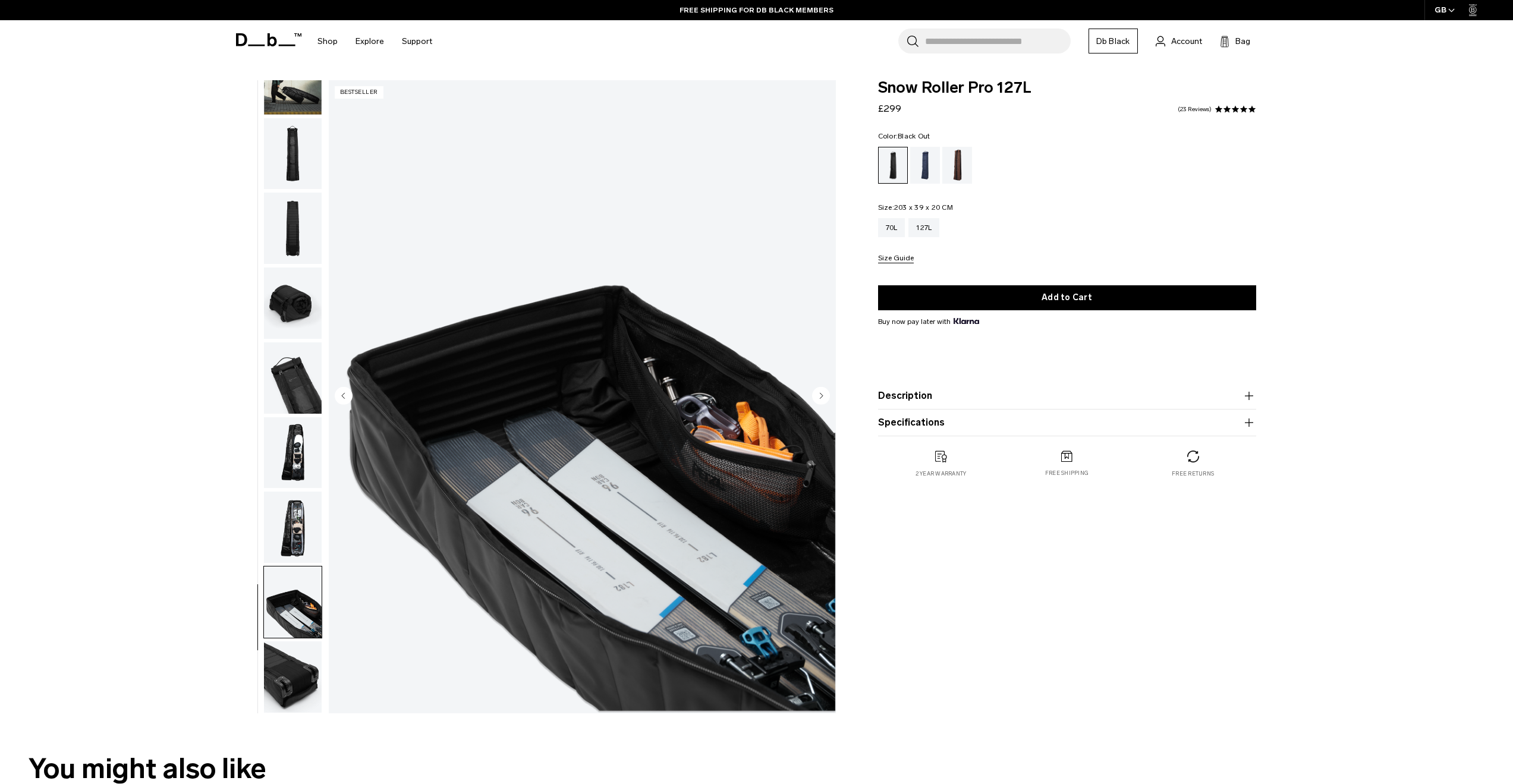
click at [301, 517] on img "button" at bounding box center [293, 526] width 57 height 71
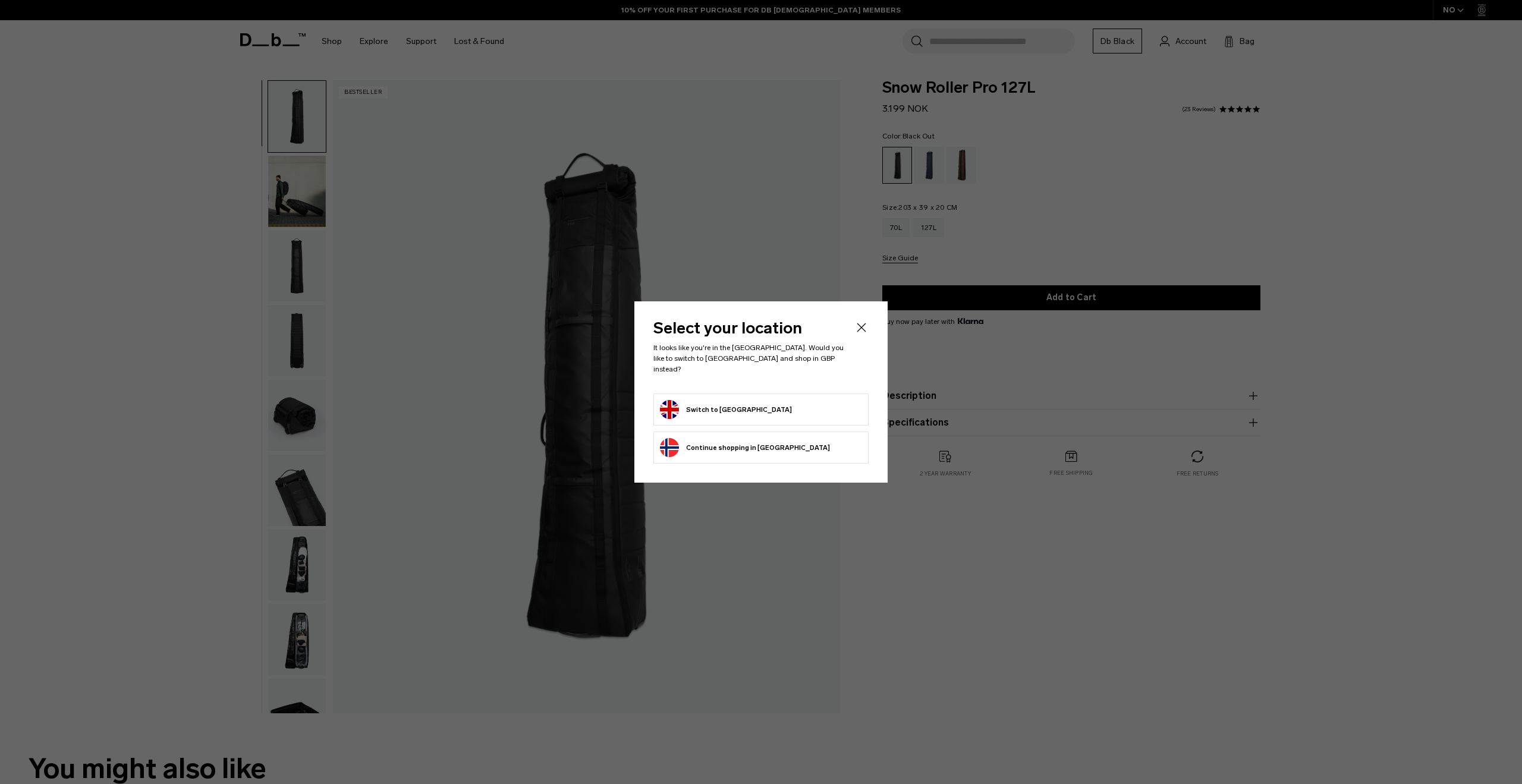
click at [754, 403] on button "Switch to [GEOGRAPHIC_DATA]" at bounding box center [725, 410] width 132 height 19
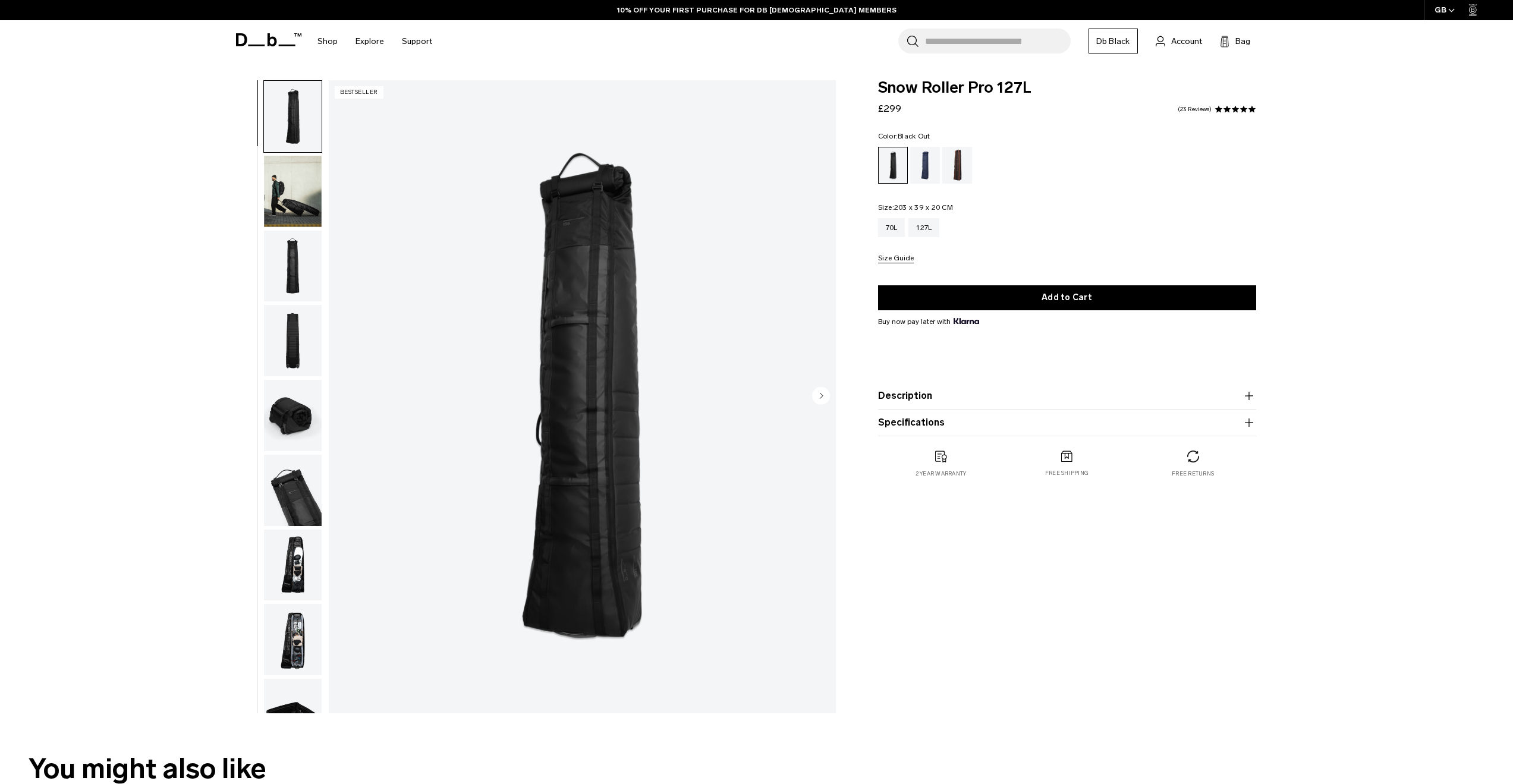
drag, startPoint x: 411, startPoint y: 148, endPoint x: 410, endPoint y: 163, distance: 15.0
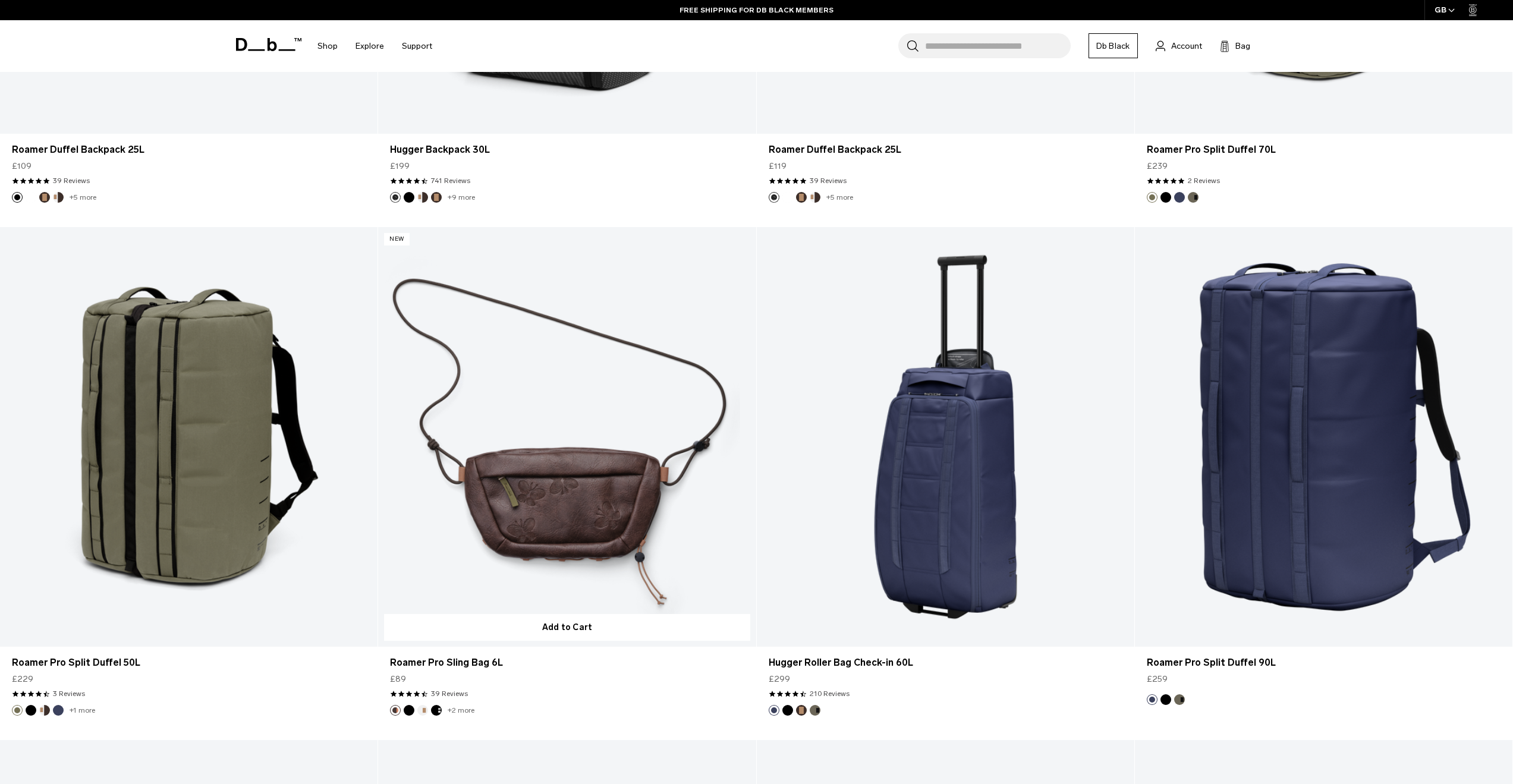
scroll to position [4434, 0]
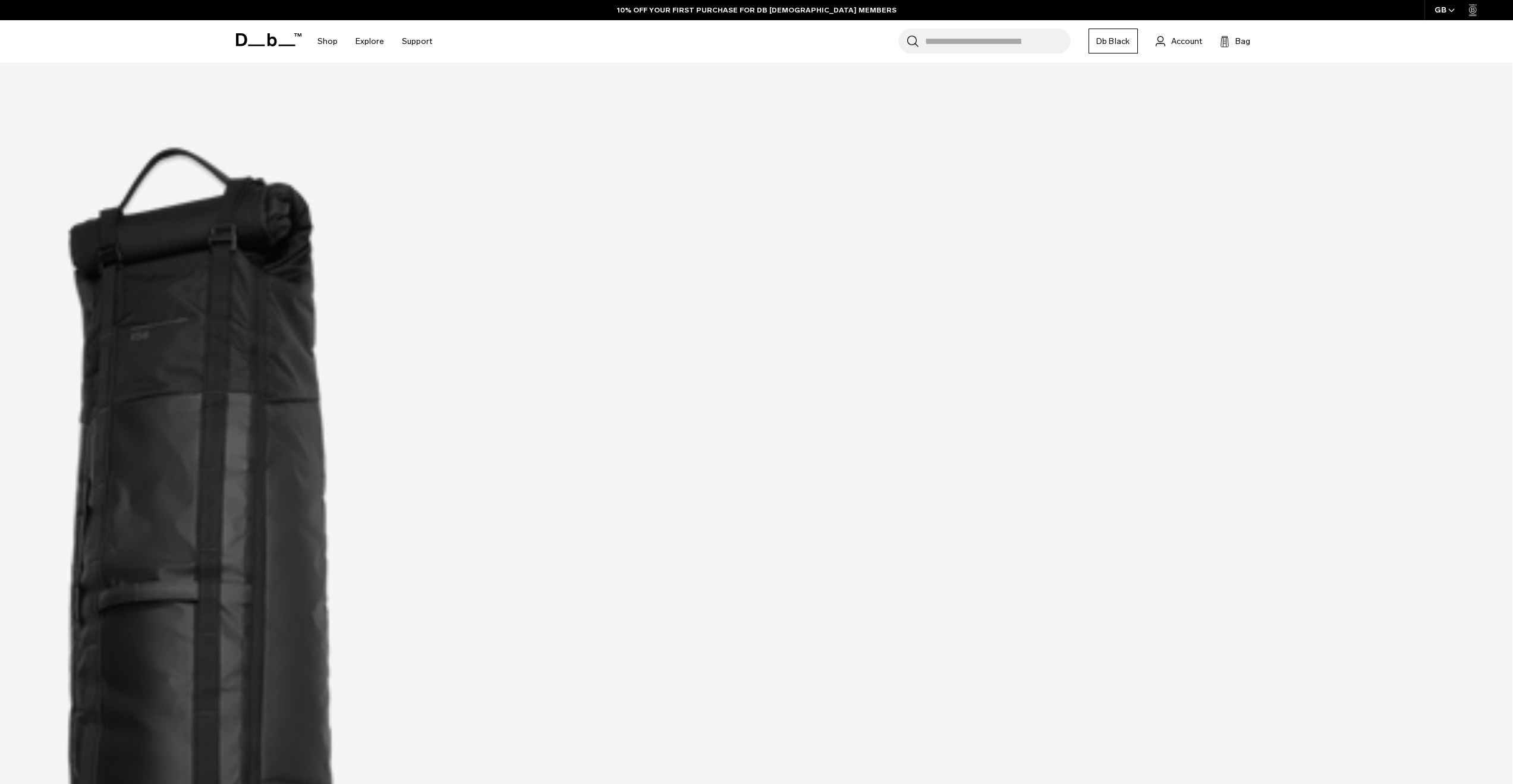
scroll to position [773, 0]
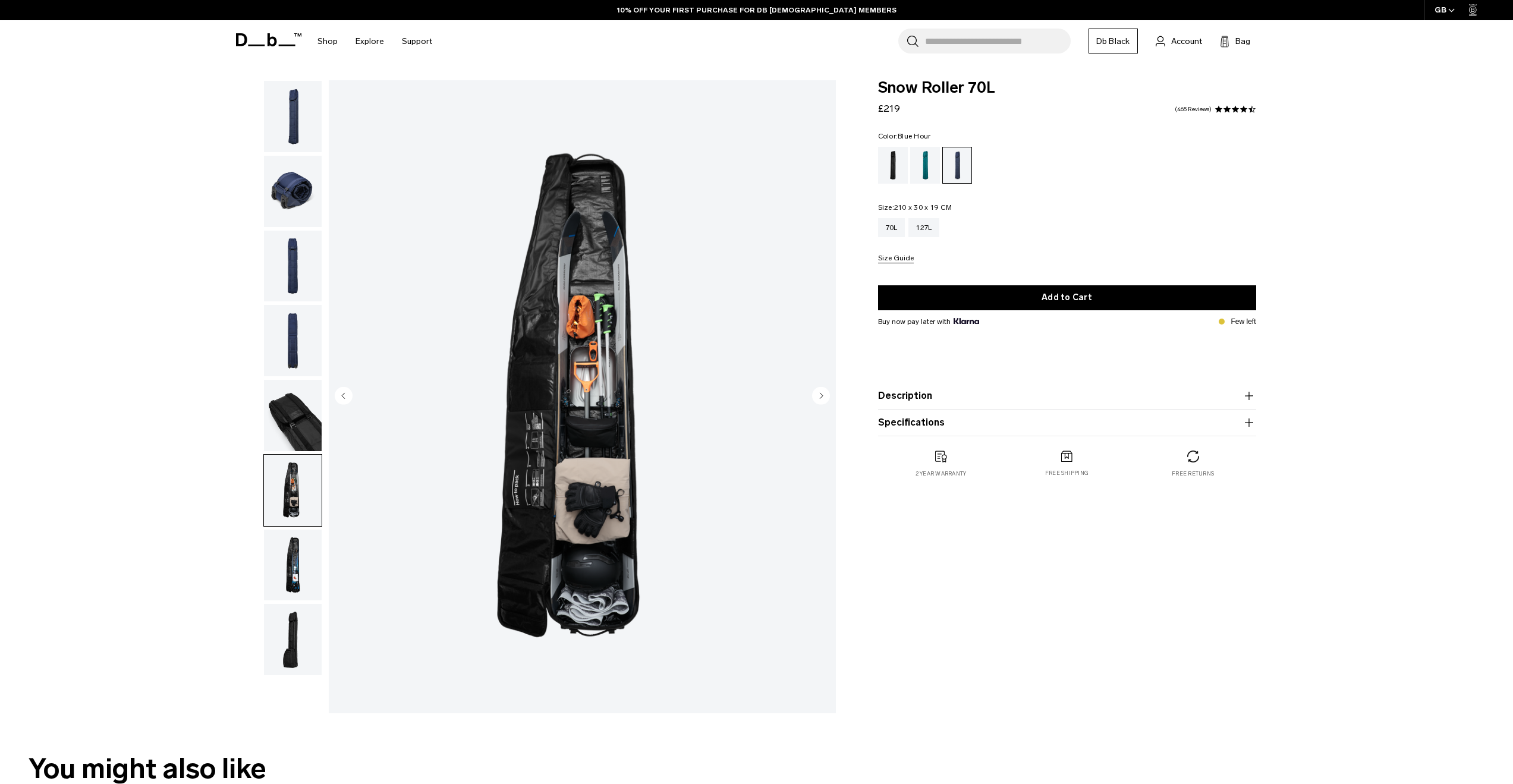
click at [263, 603] on ul at bounding box center [293, 378] width 59 height 596
click at [272, 600] on img "button" at bounding box center [293, 565] width 57 height 71
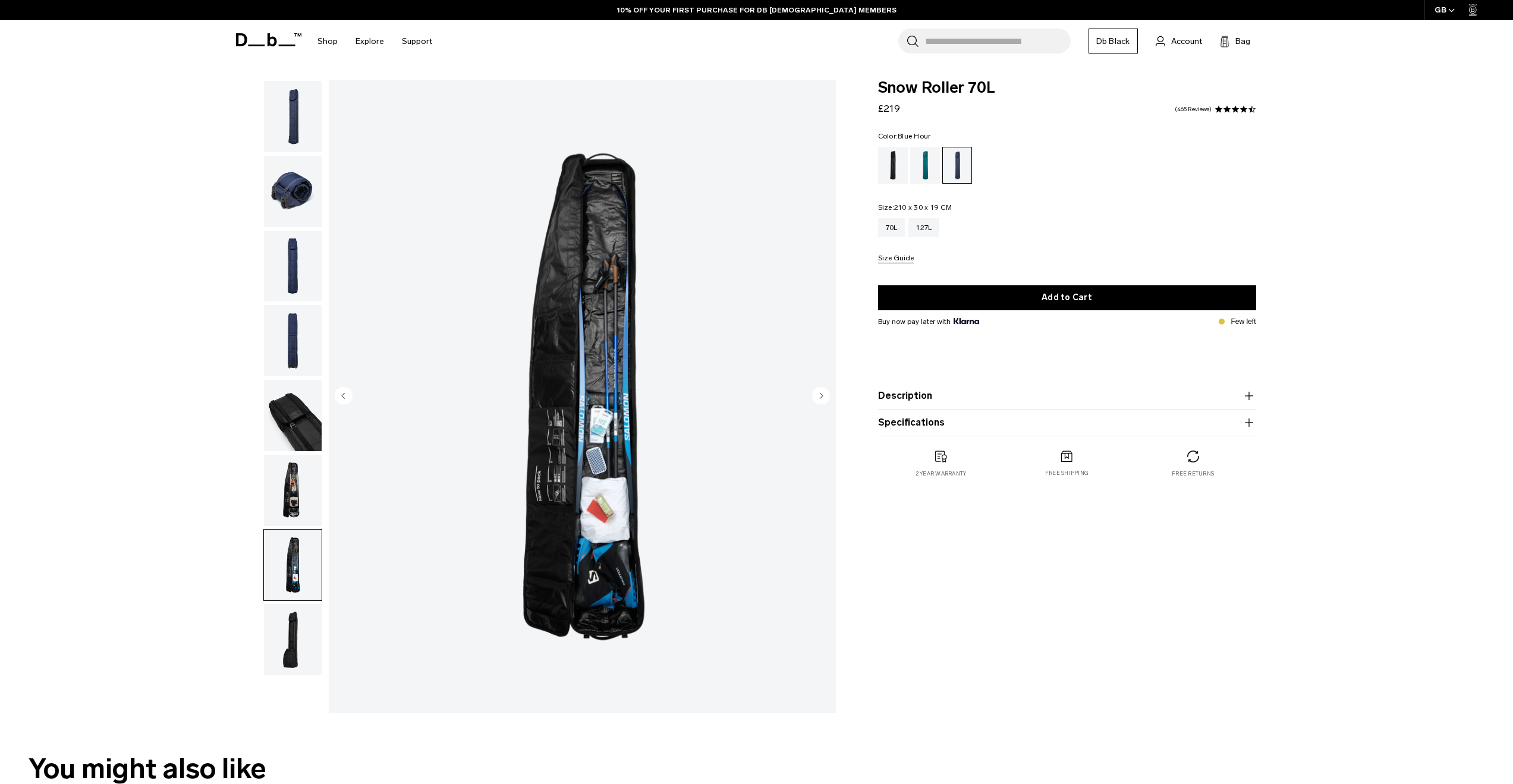
click at [282, 564] on img "button" at bounding box center [293, 565] width 57 height 71
click at [274, 636] on img "button" at bounding box center [293, 639] width 57 height 71
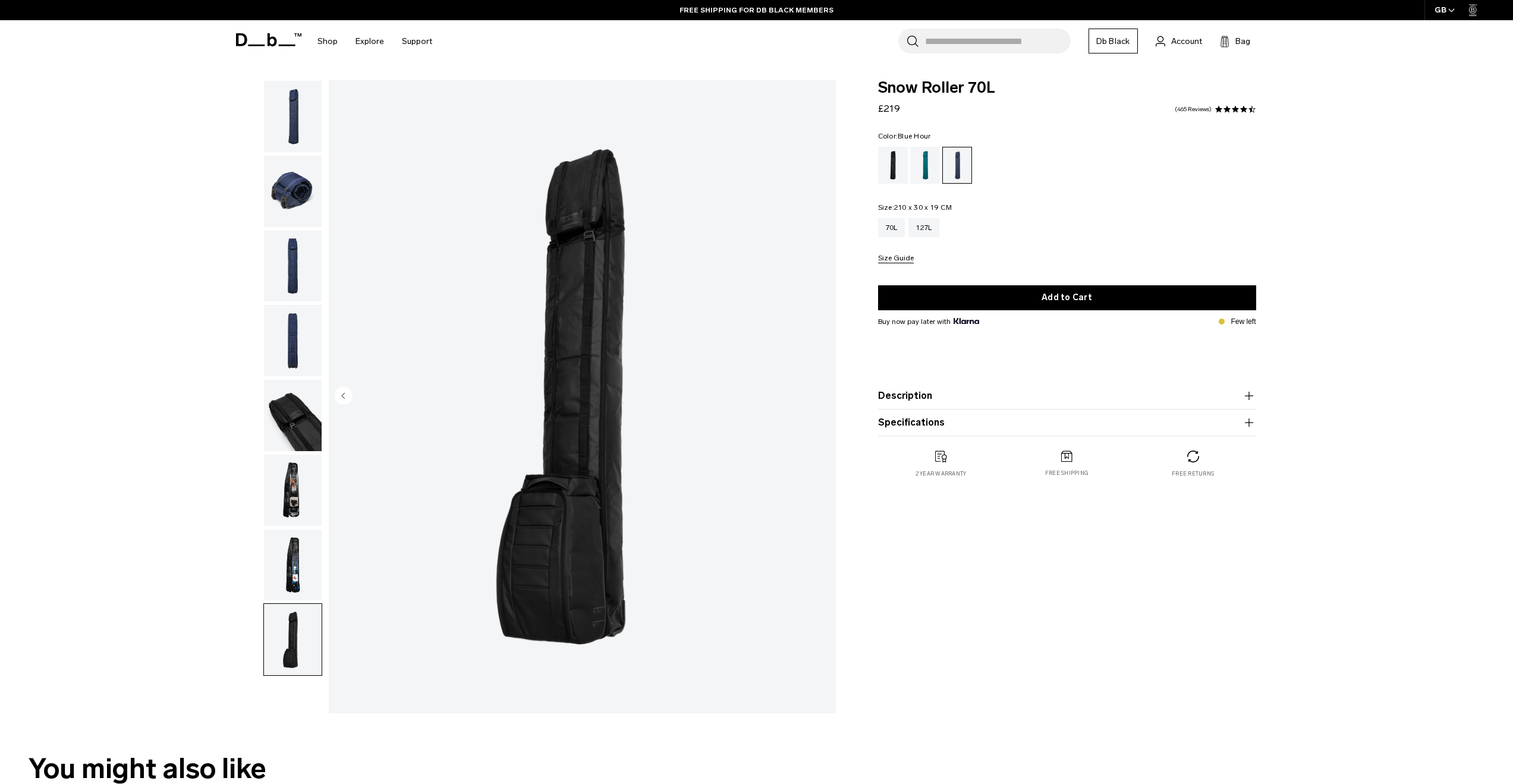
click at [288, 601] on button "button" at bounding box center [293, 565] width 59 height 73
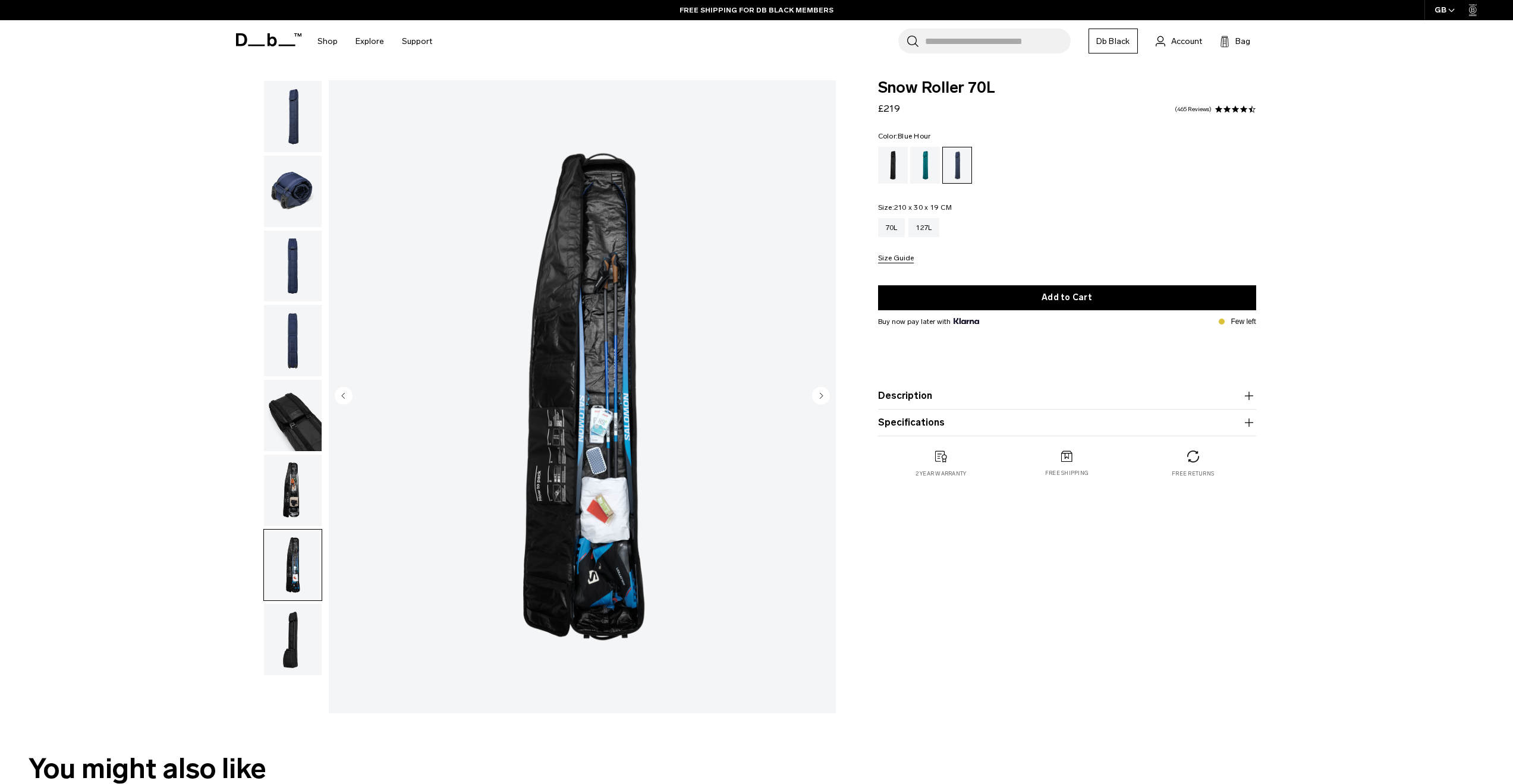
click at [297, 538] on img "button" at bounding box center [293, 565] width 57 height 71
click at [305, 506] on img "button" at bounding box center [293, 490] width 57 height 71
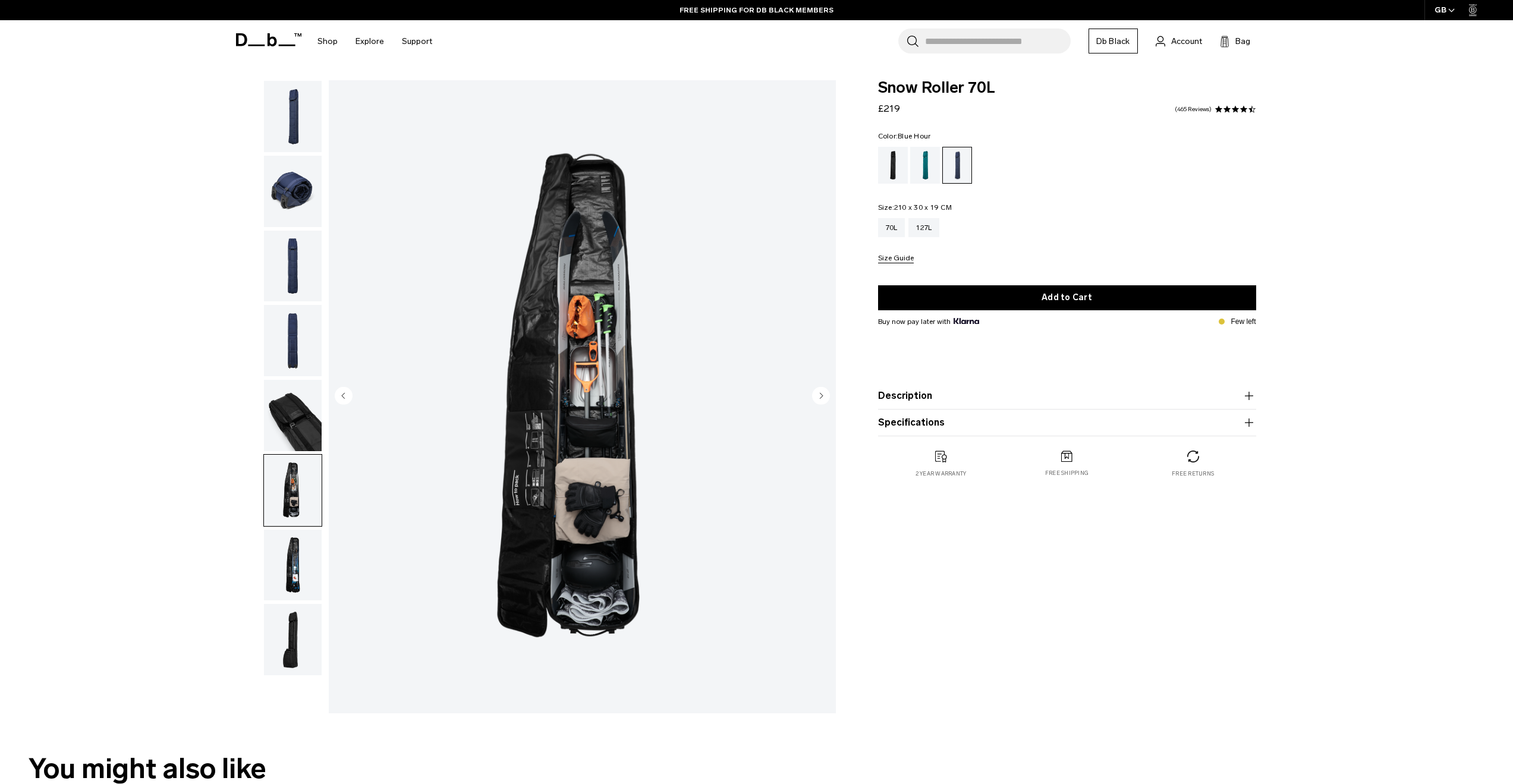
click at [309, 447] on img "button" at bounding box center [293, 415] width 57 height 71
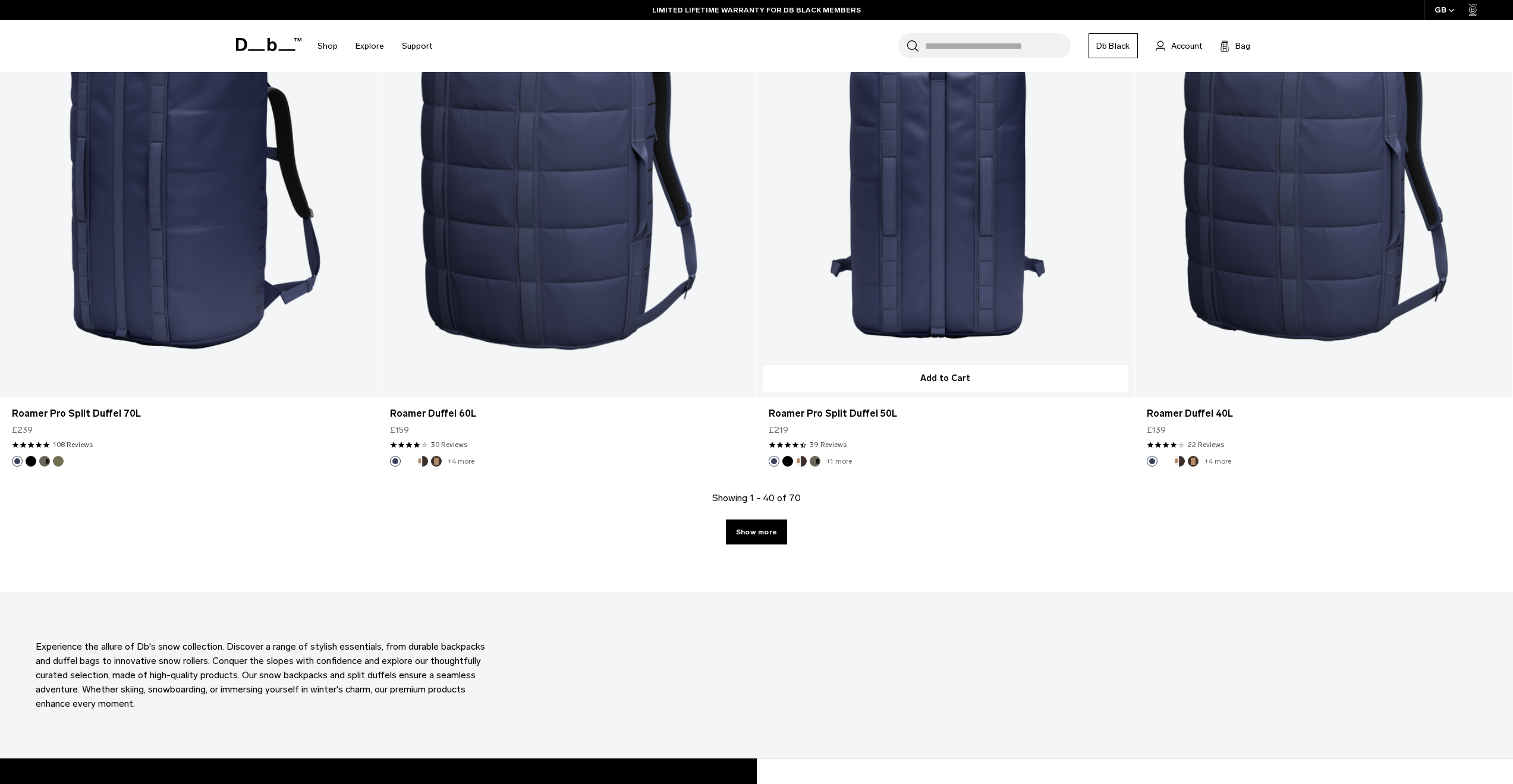
scroll to position [5290, 0]
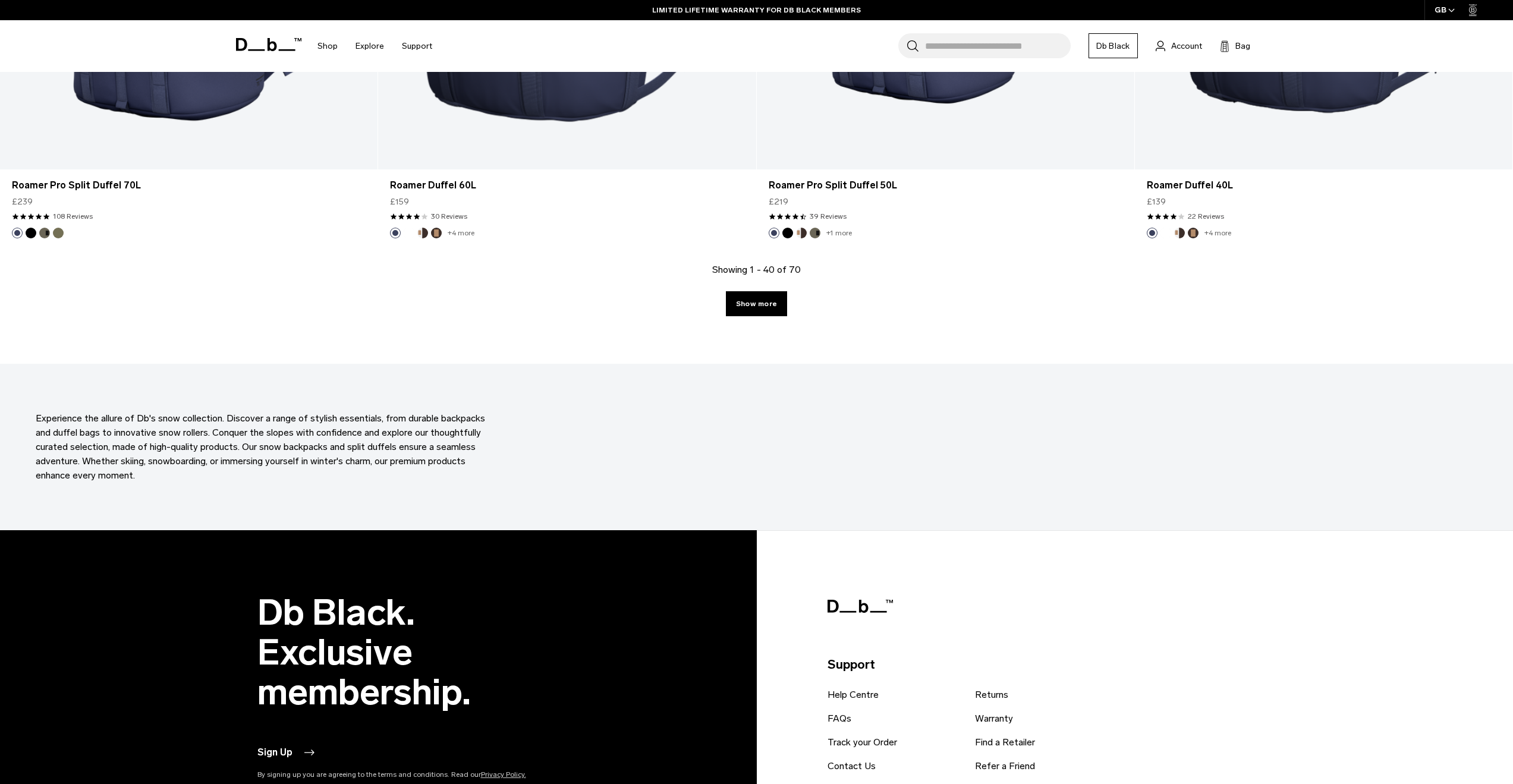
click at [769, 301] on link "Show more" at bounding box center [756, 303] width 61 height 25
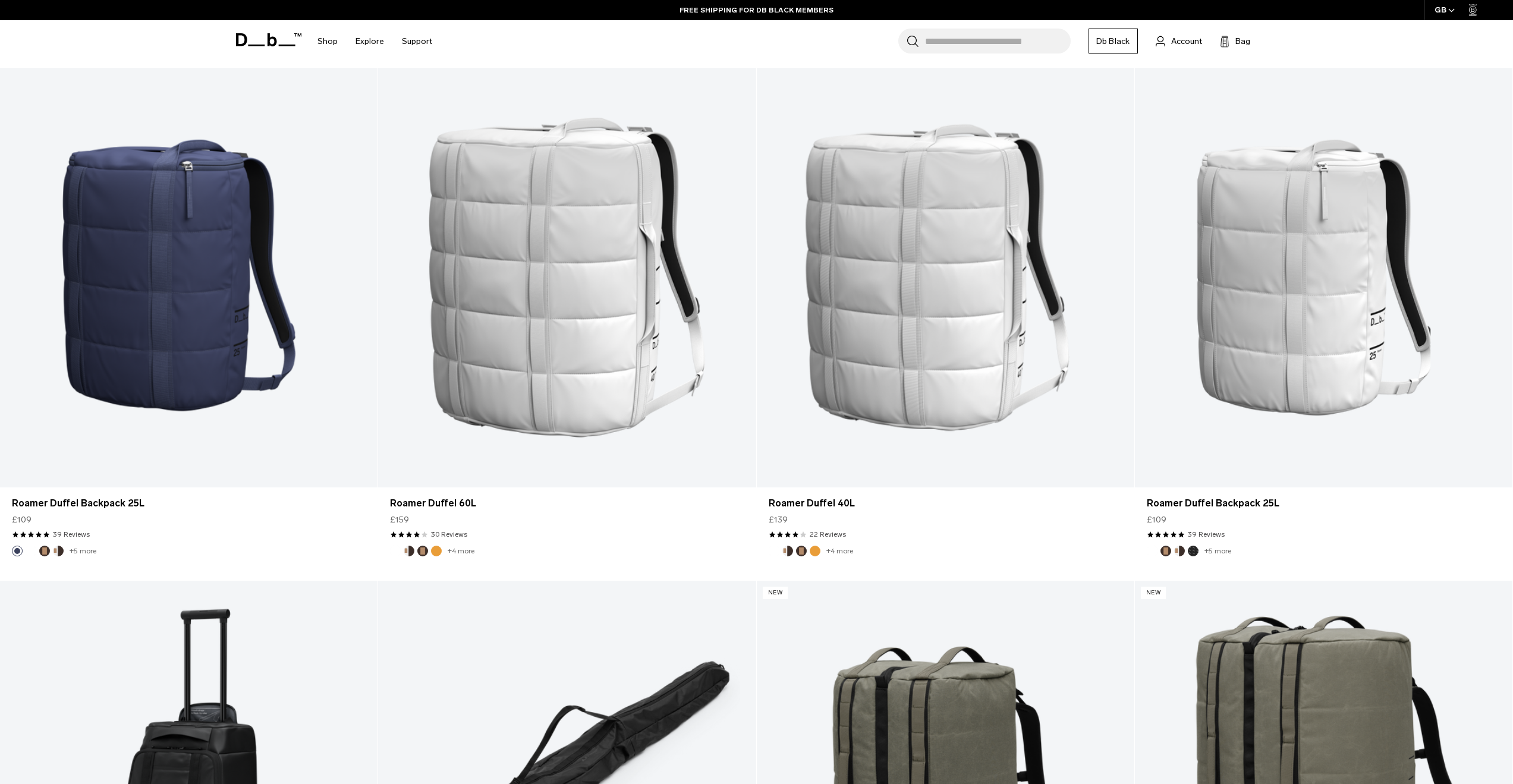
scroll to position [5359, 0]
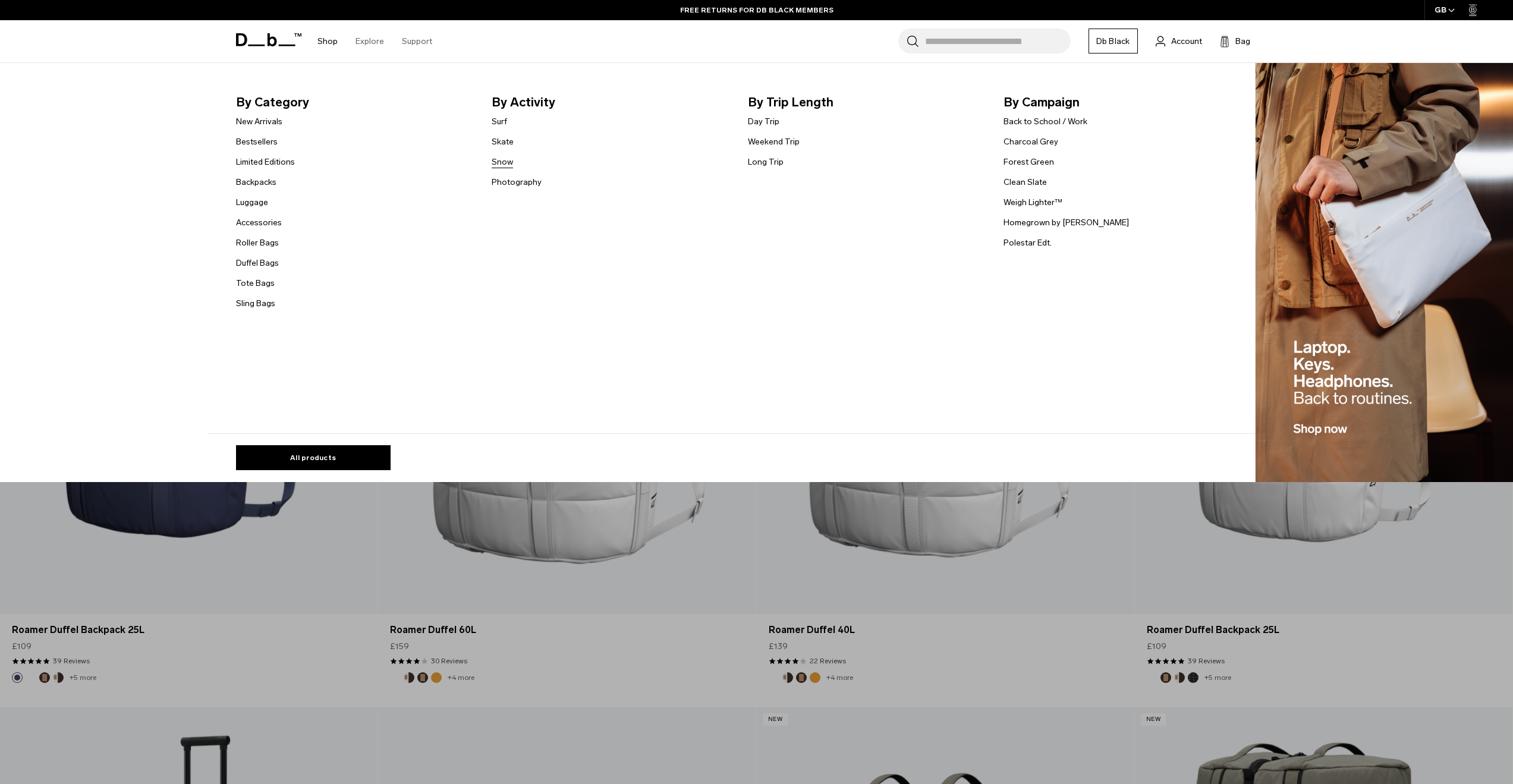
click at [512, 161] on link "Snow" at bounding box center [502, 162] width 22 height 13
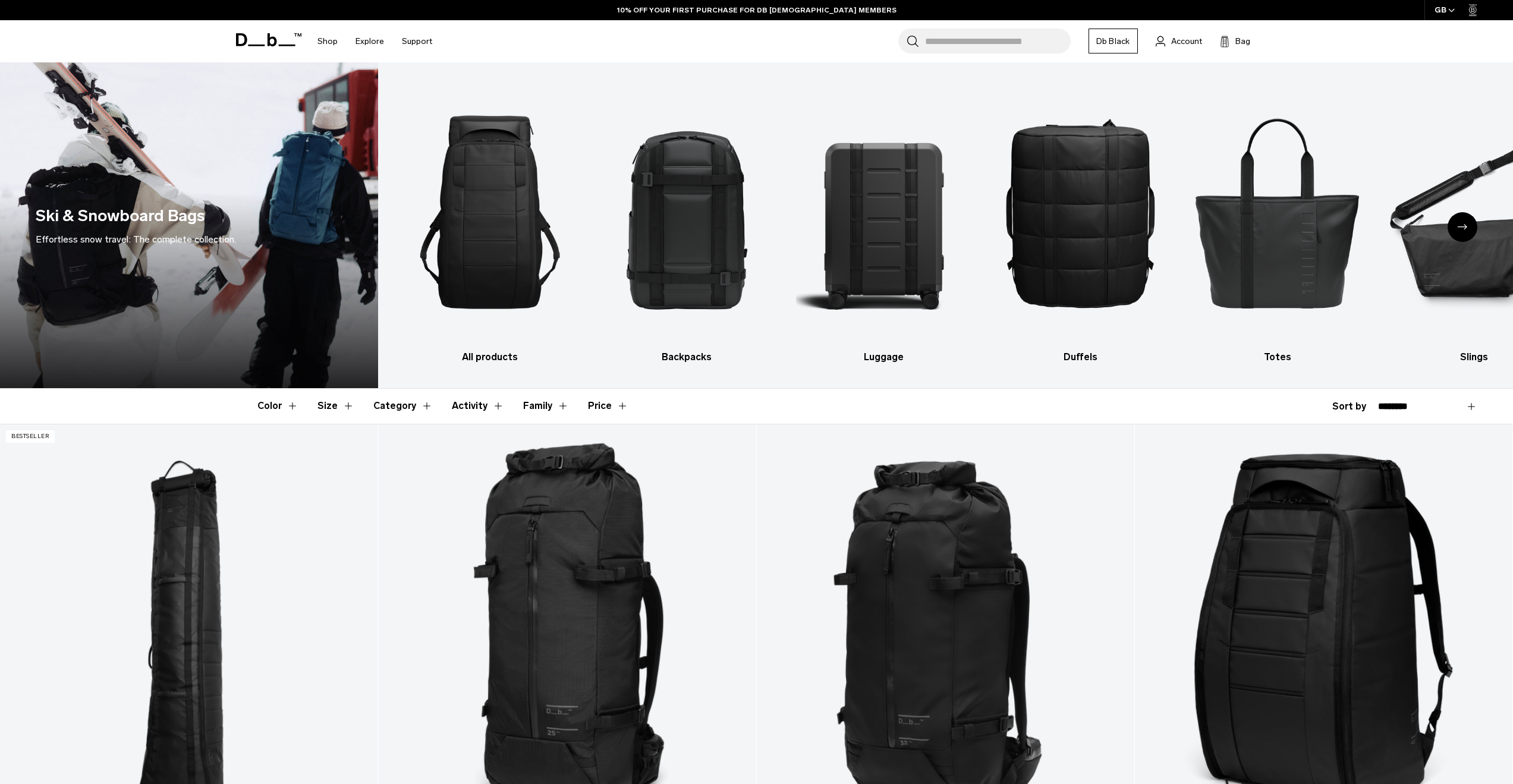
click at [347, 404] on button "Size" at bounding box center [336, 405] width 37 height 34
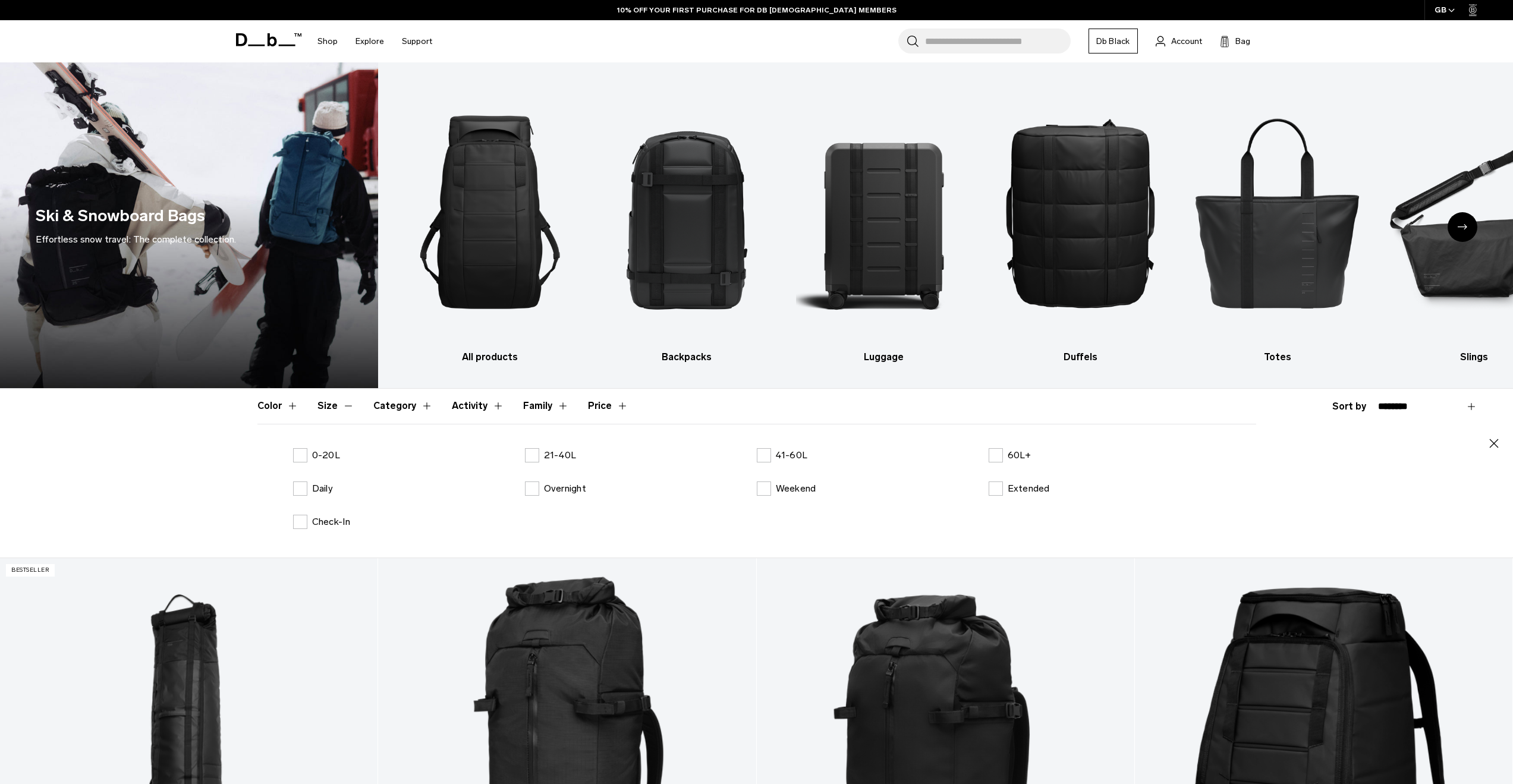
click at [347, 404] on button "Size" at bounding box center [336, 405] width 37 height 34
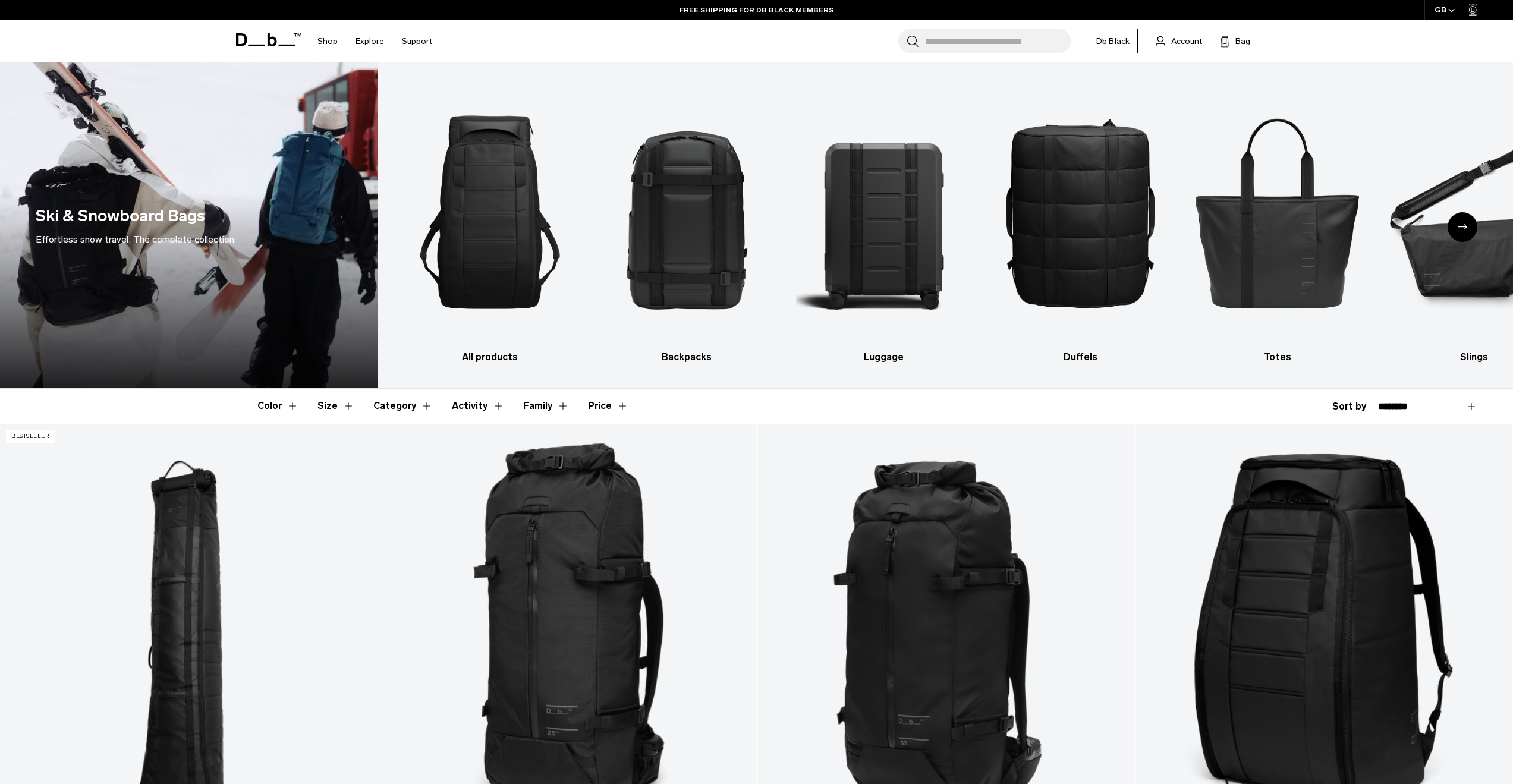
click at [1458, 230] on div "Next slide" at bounding box center [1462, 227] width 30 height 30
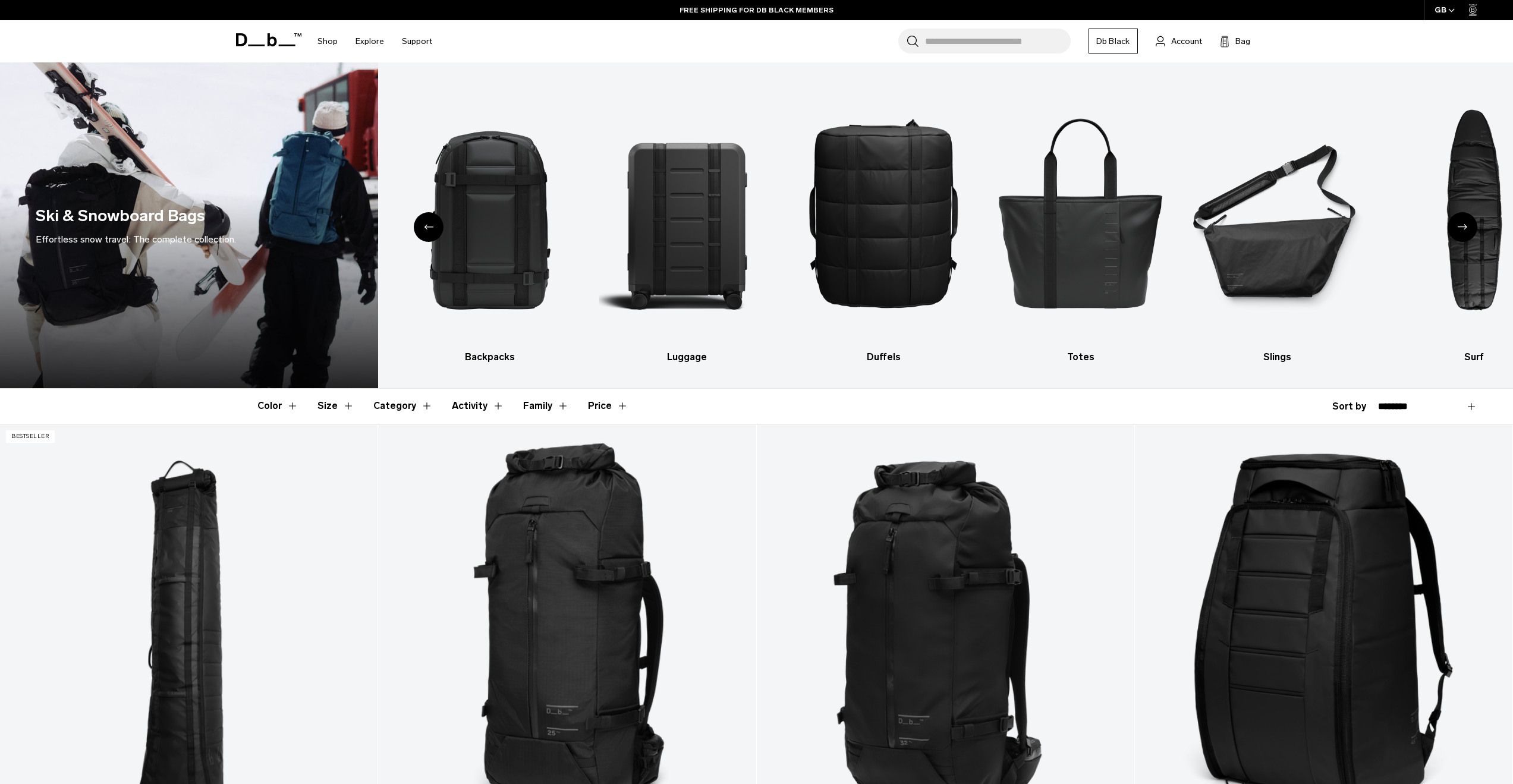
click at [1456, 230] on div "Next slide" at bounding box center [1462, 227] width 30 height 30
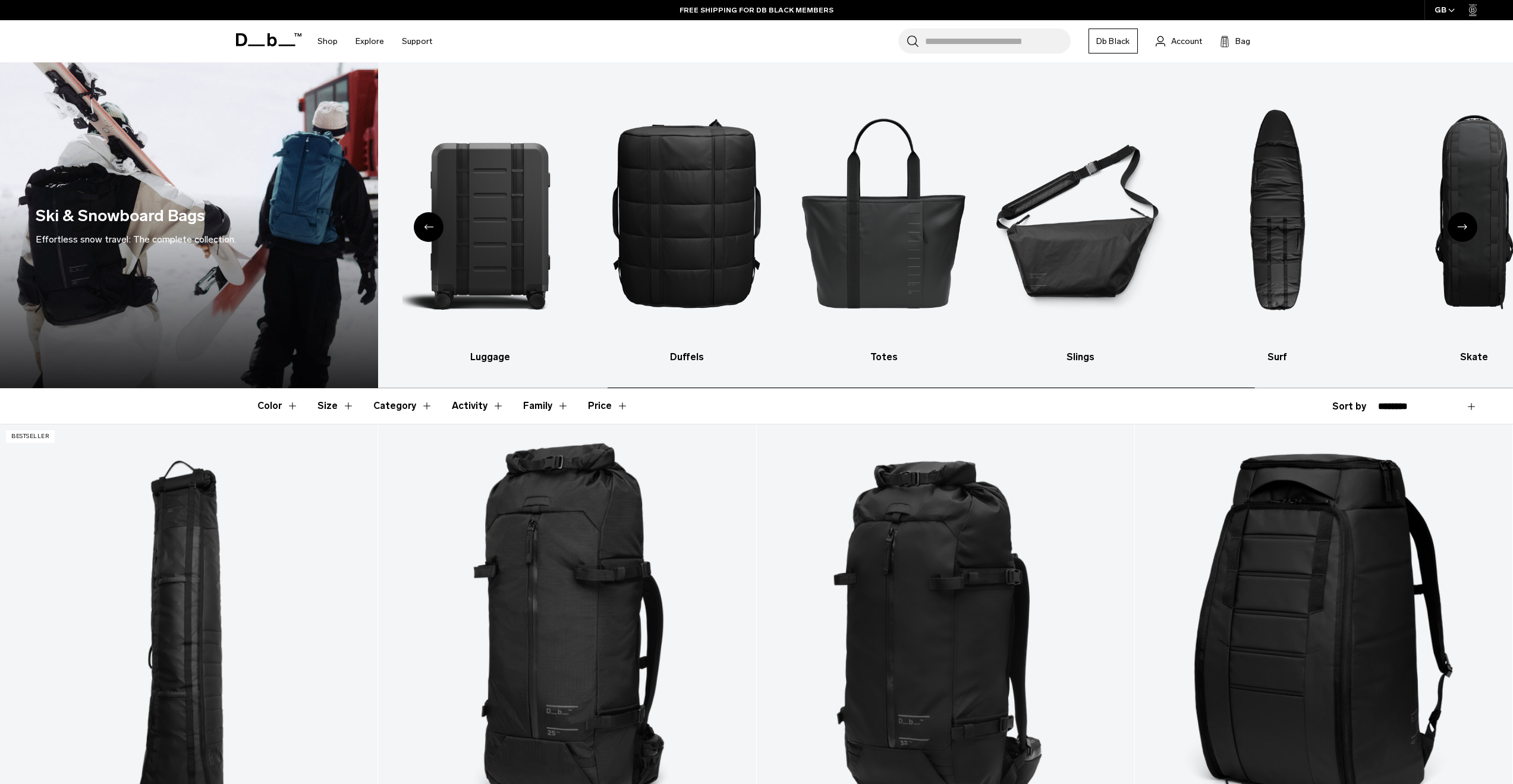
click at [1456, 230] on div "Next slide" at bounding box center [1462, 227] width 30 height 30
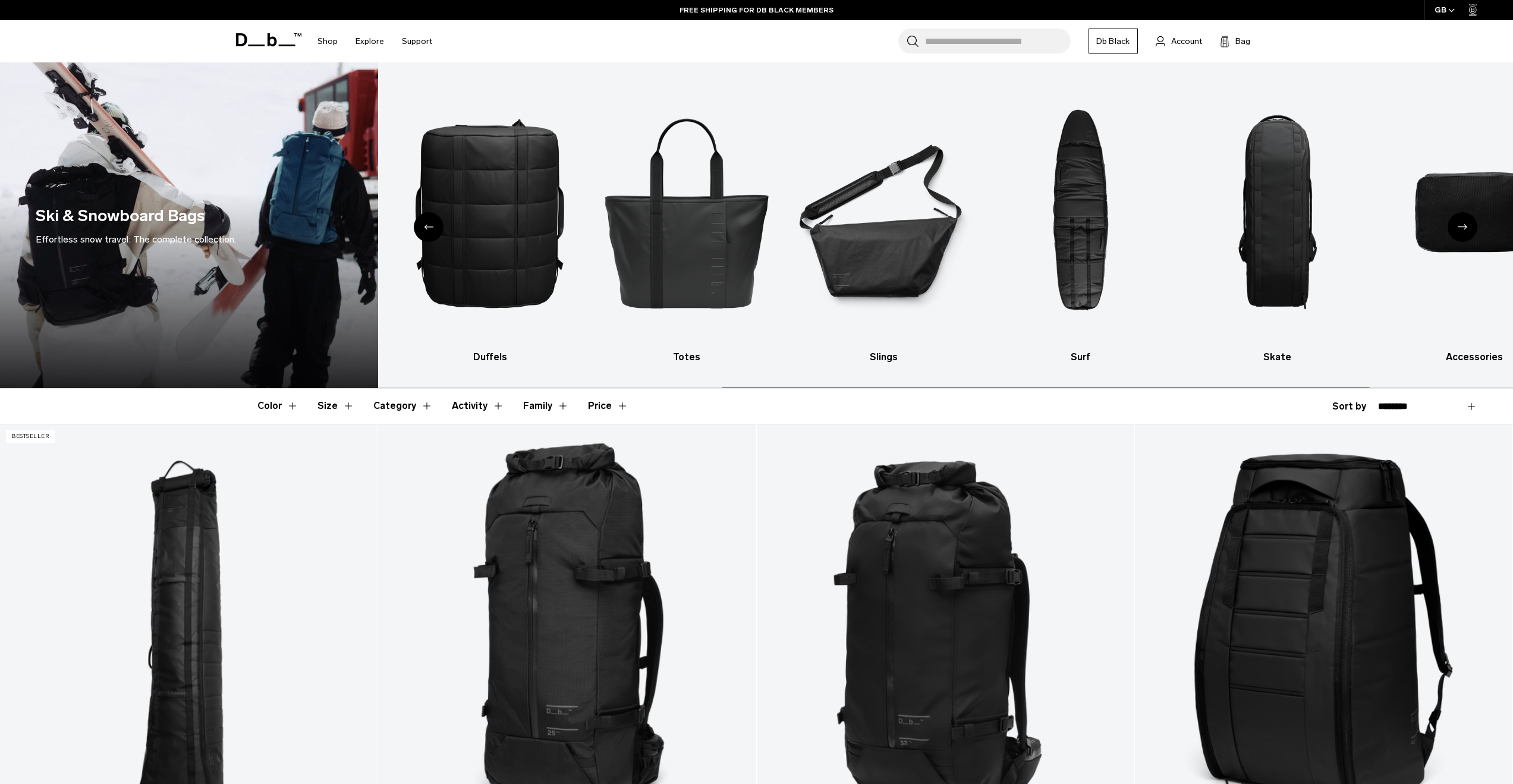
click at [1456, 230] on div "Next slide" at bounding box center [1462, 227] width 30 height 30
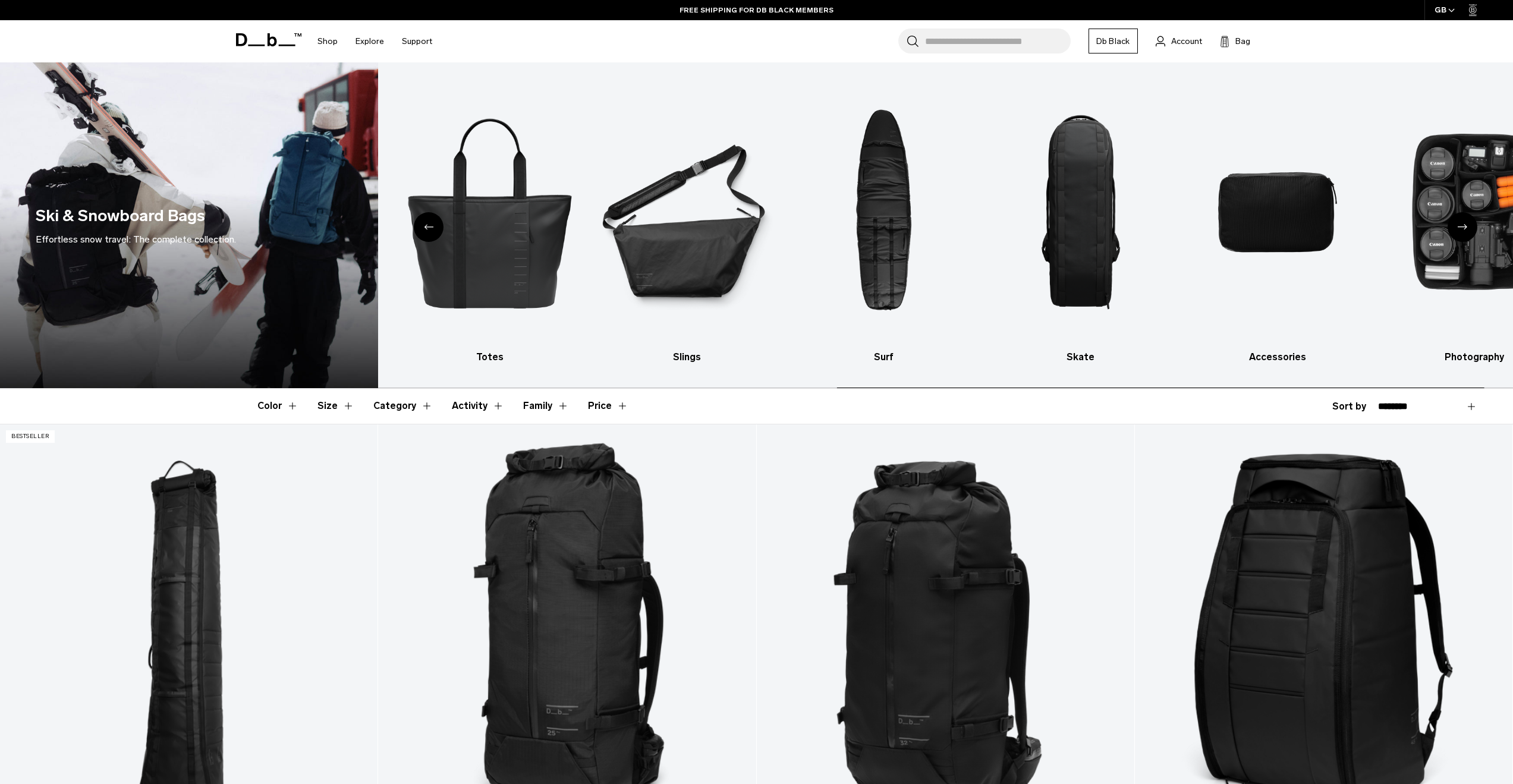
click at [1456, 230] on div "Next slide" at bounding box center [1462, 227] width 30 height 30
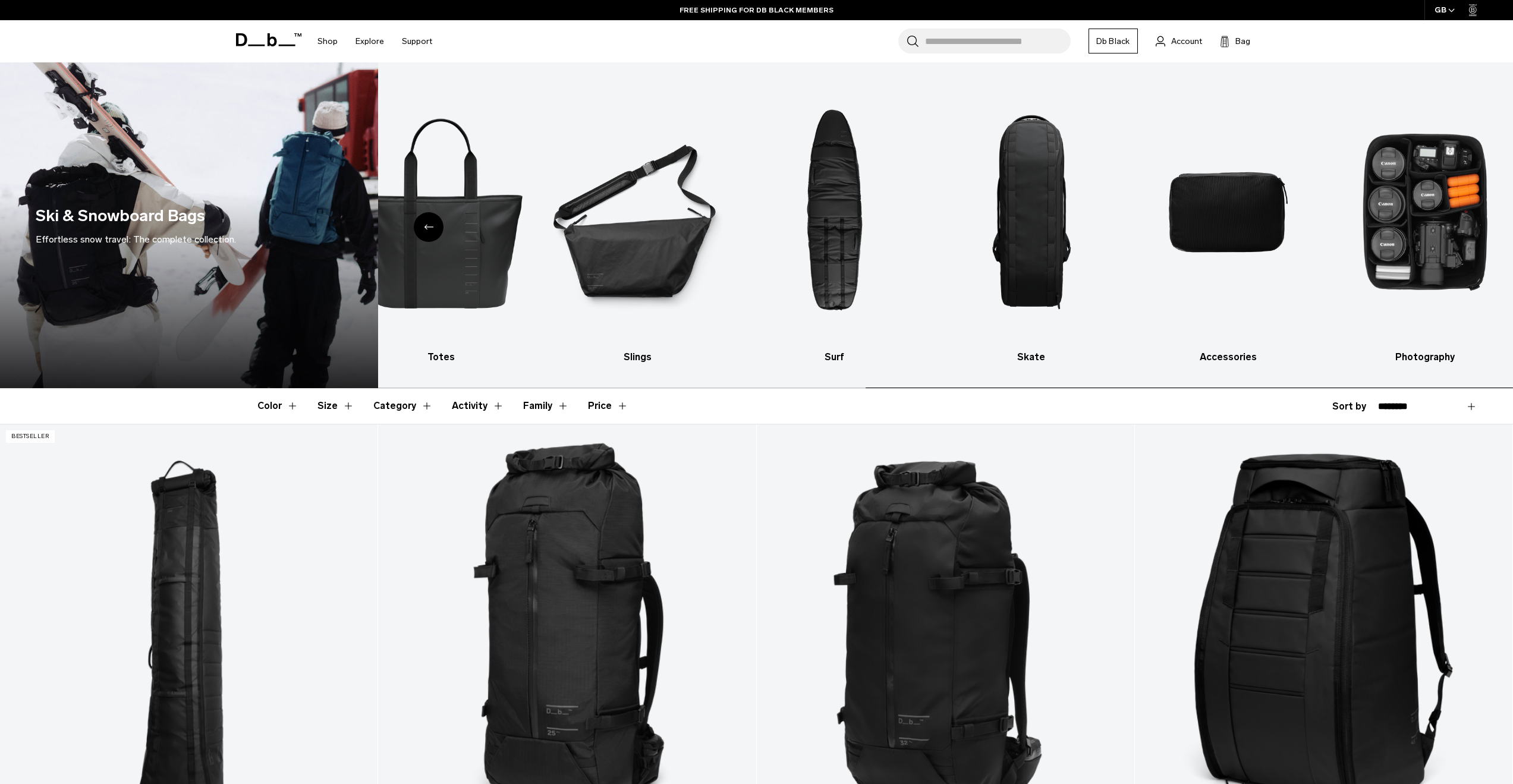
click at [1456, 230] on img "10 / 10" at bounding box center [1424, 212] width 176 height 264
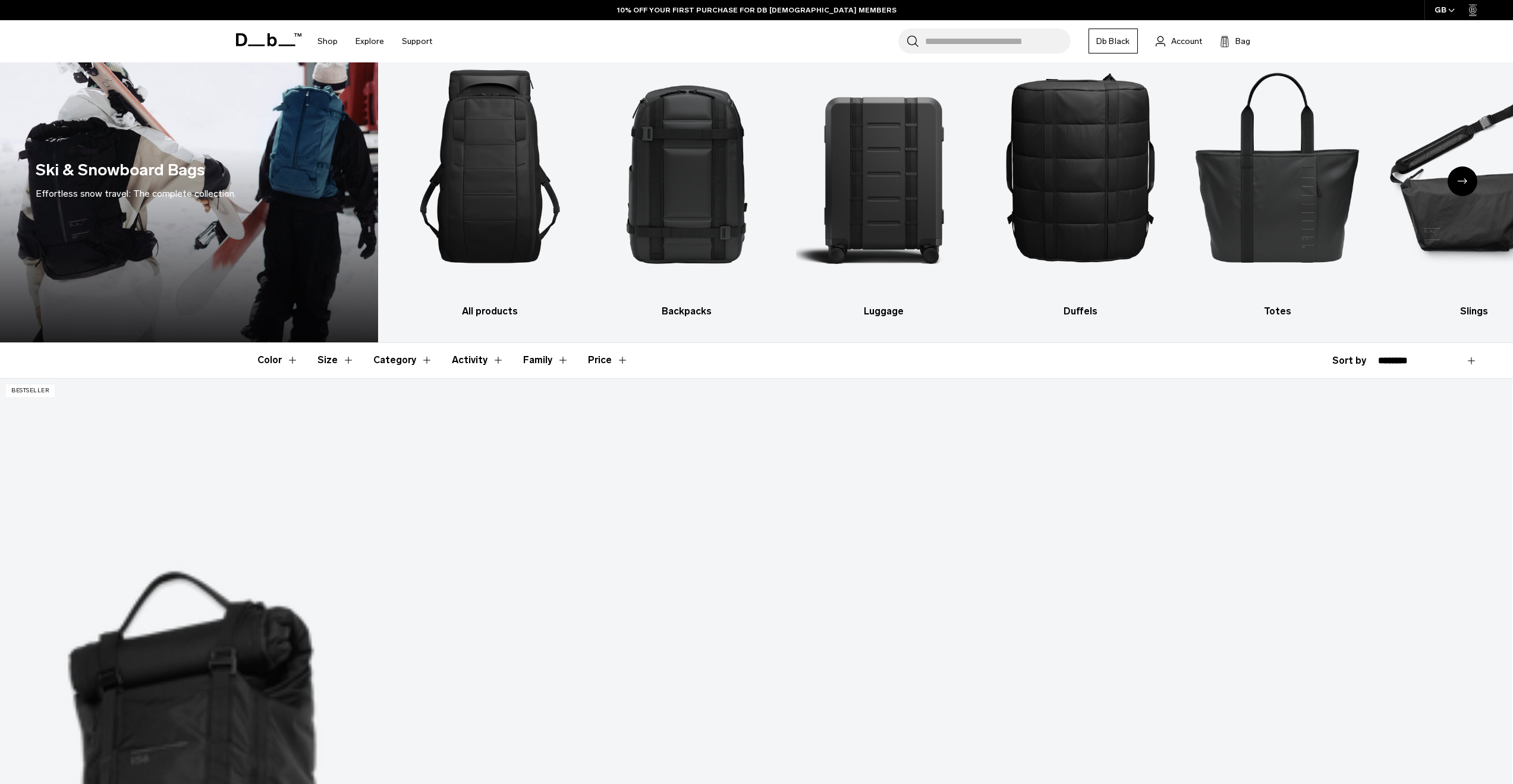
scroll to position [60, 0]
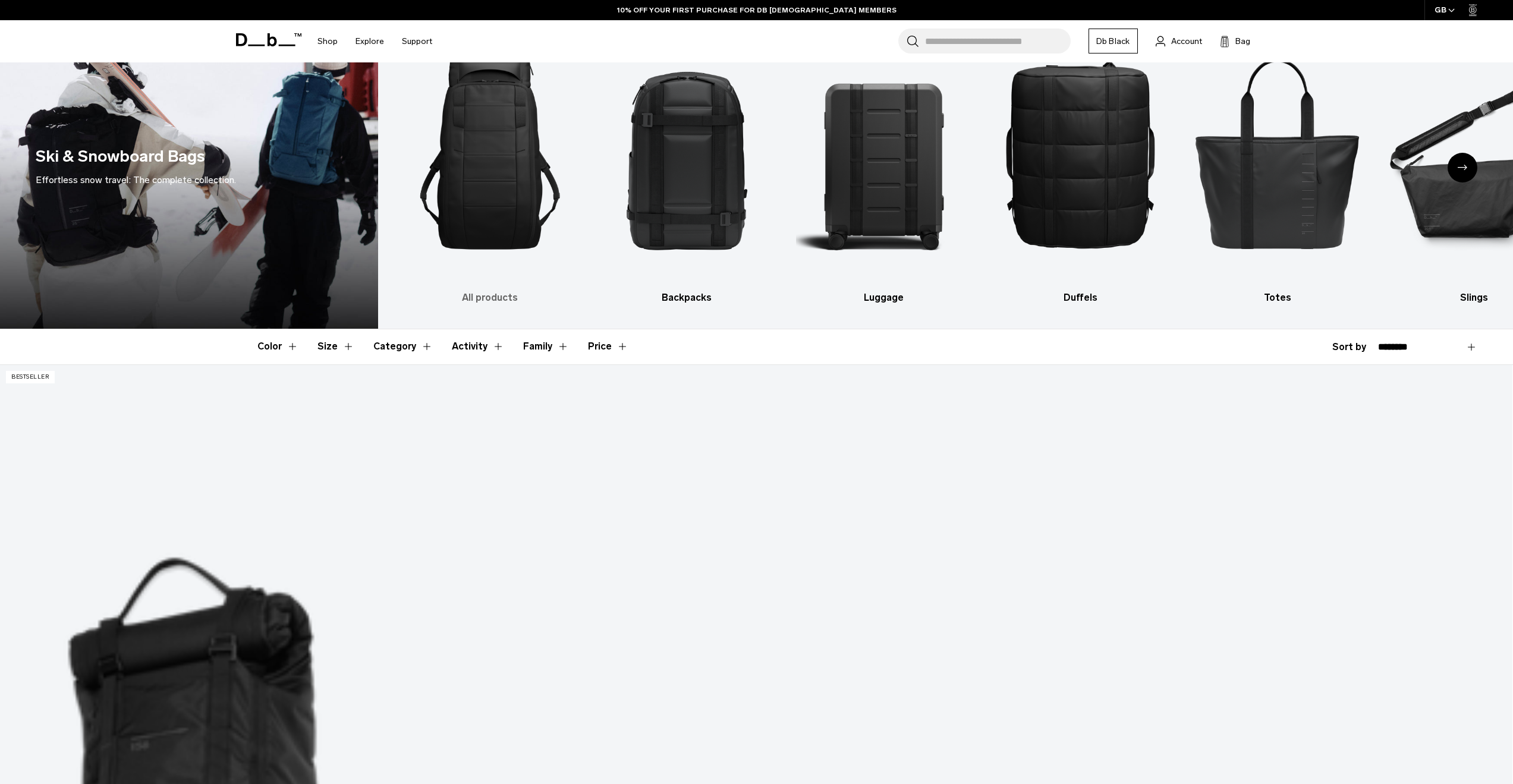
click at [495, 284] on img "1 / 10" at bounding box center [490, 152] width 176 height 264
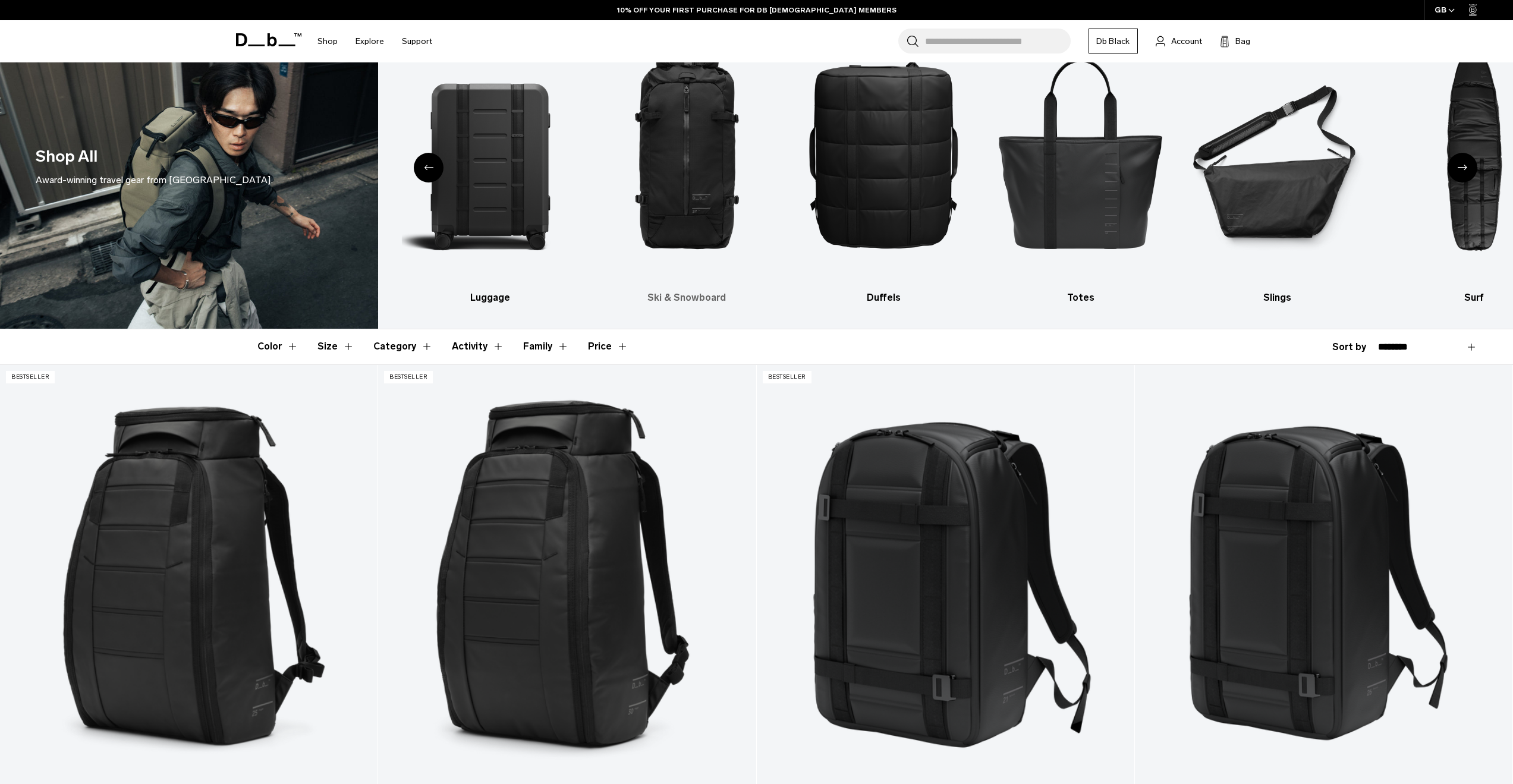
scroll to position [60, 0]
click at [681, 274] on img "3 / 10" at bounding box center [687, 152] width 176 height 264
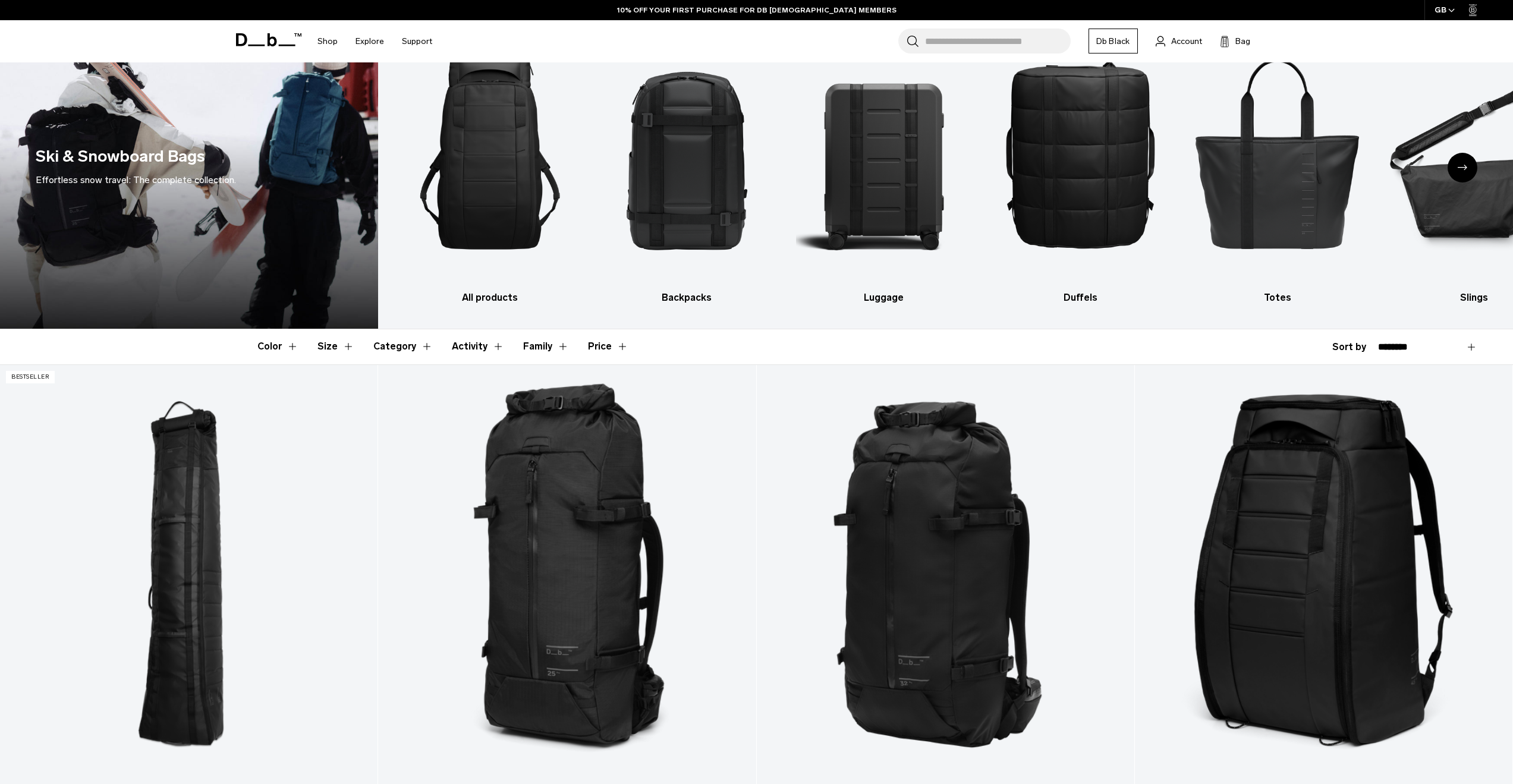
click at [1471, 163] on div "Next slide" at bounding box center [1462, 167] width 30 height 30
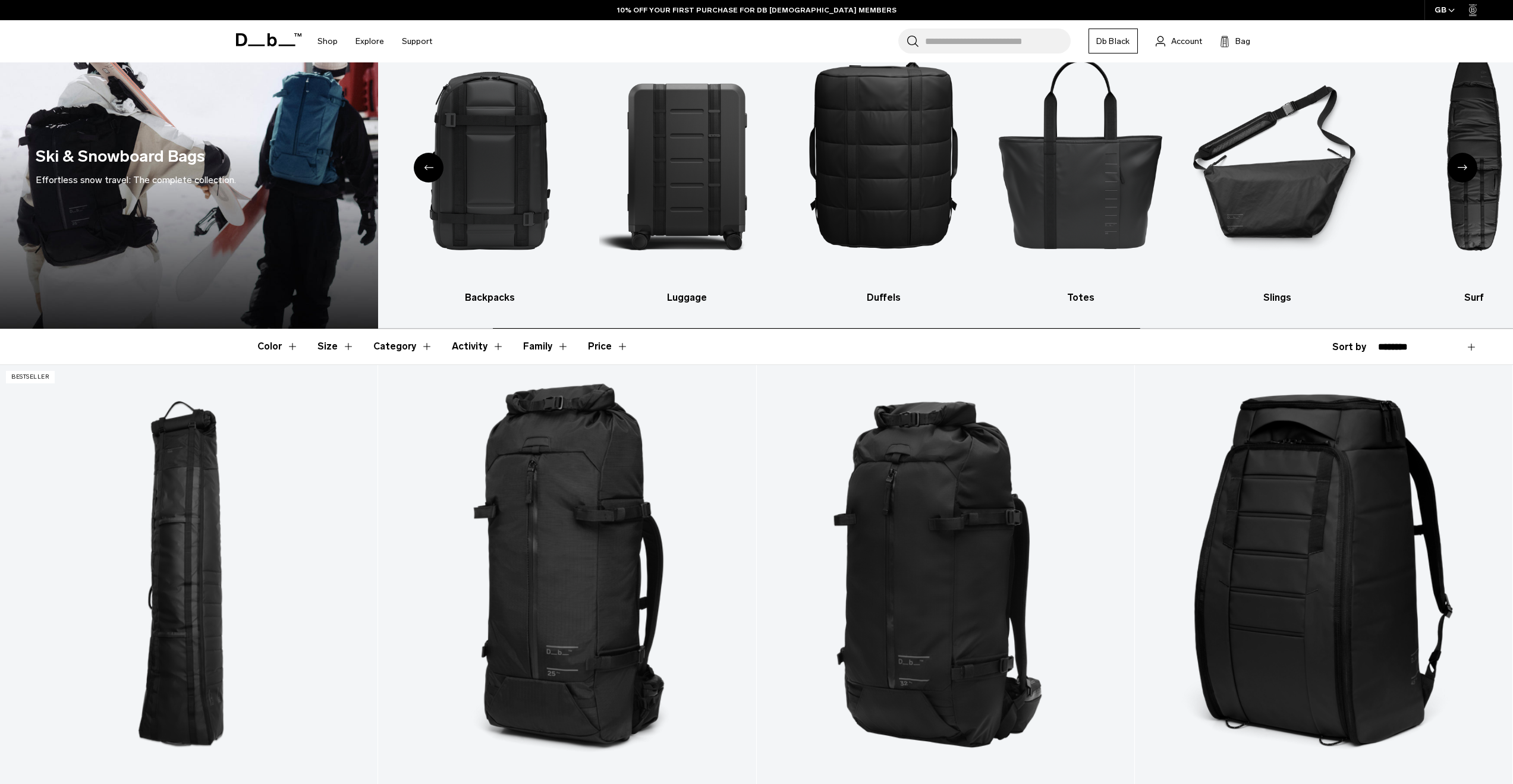
click at [1465, 164] on div "Next slide" at bounding box center [1462, 167] width 30 height 30
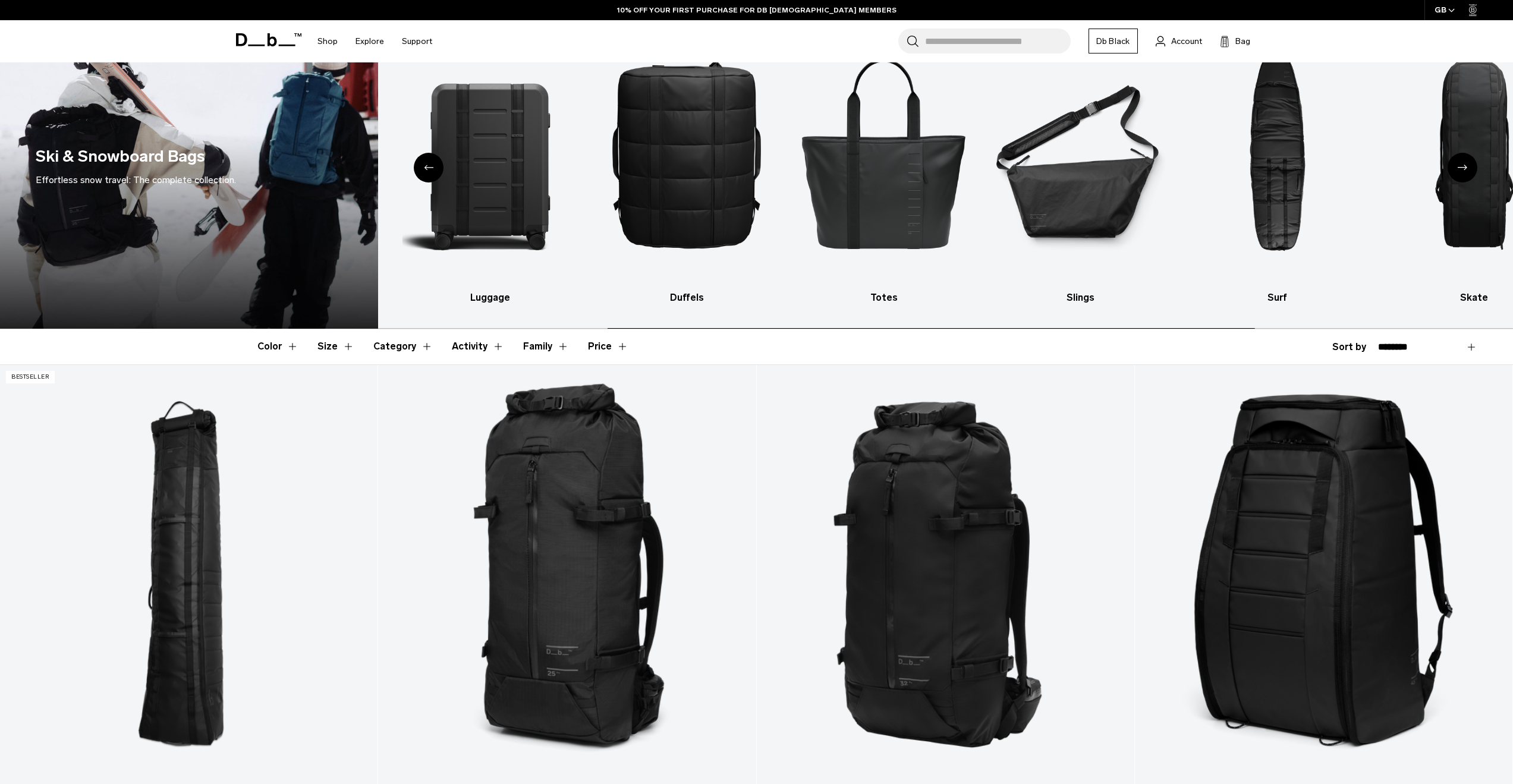
click at [1465, 164] on div "Next slide" at bounding box center [1462, 167] width 30 height 30
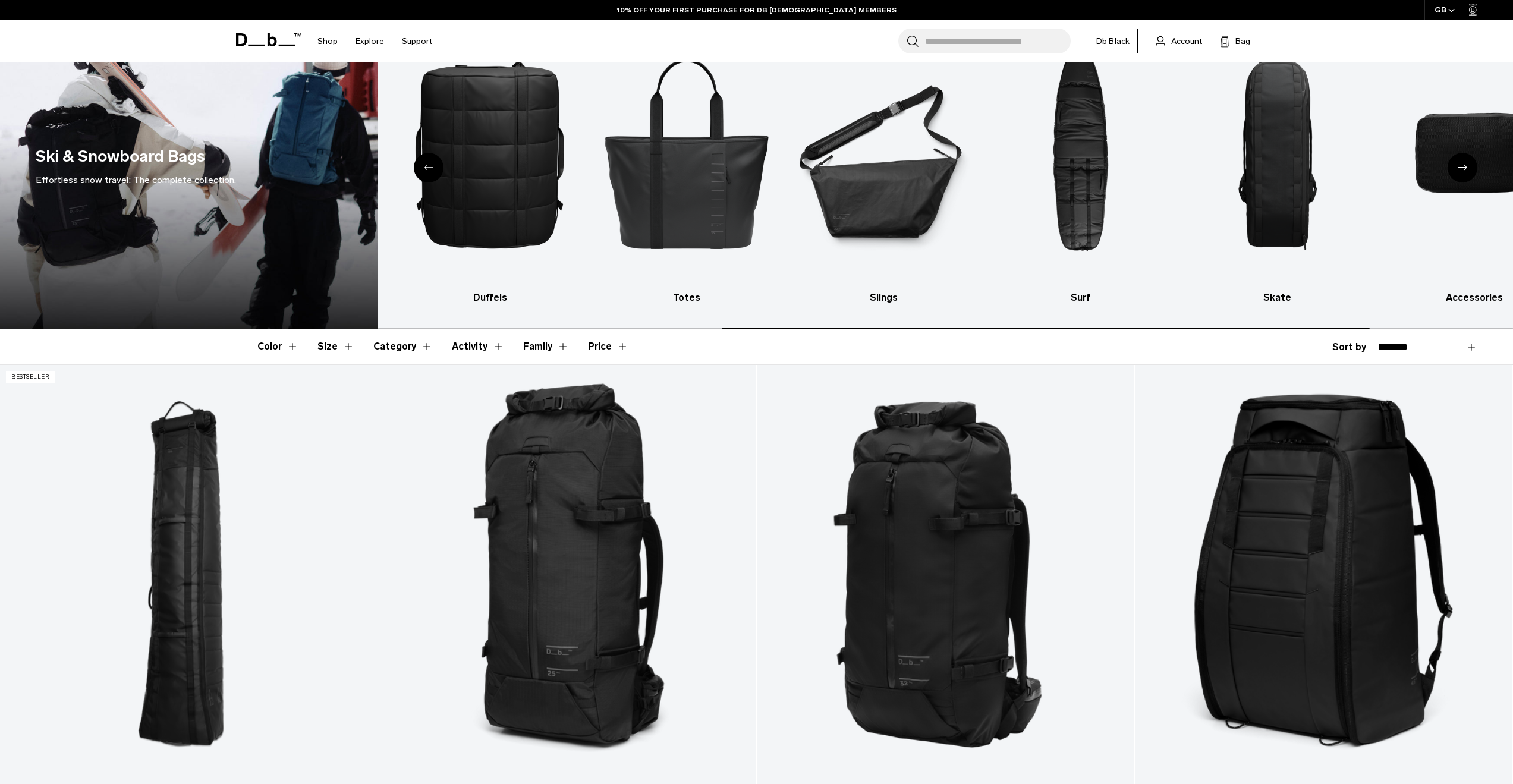
click at [1465, 164] on div "Next slide" at bounding box center [1462, 167] width 30 height 30
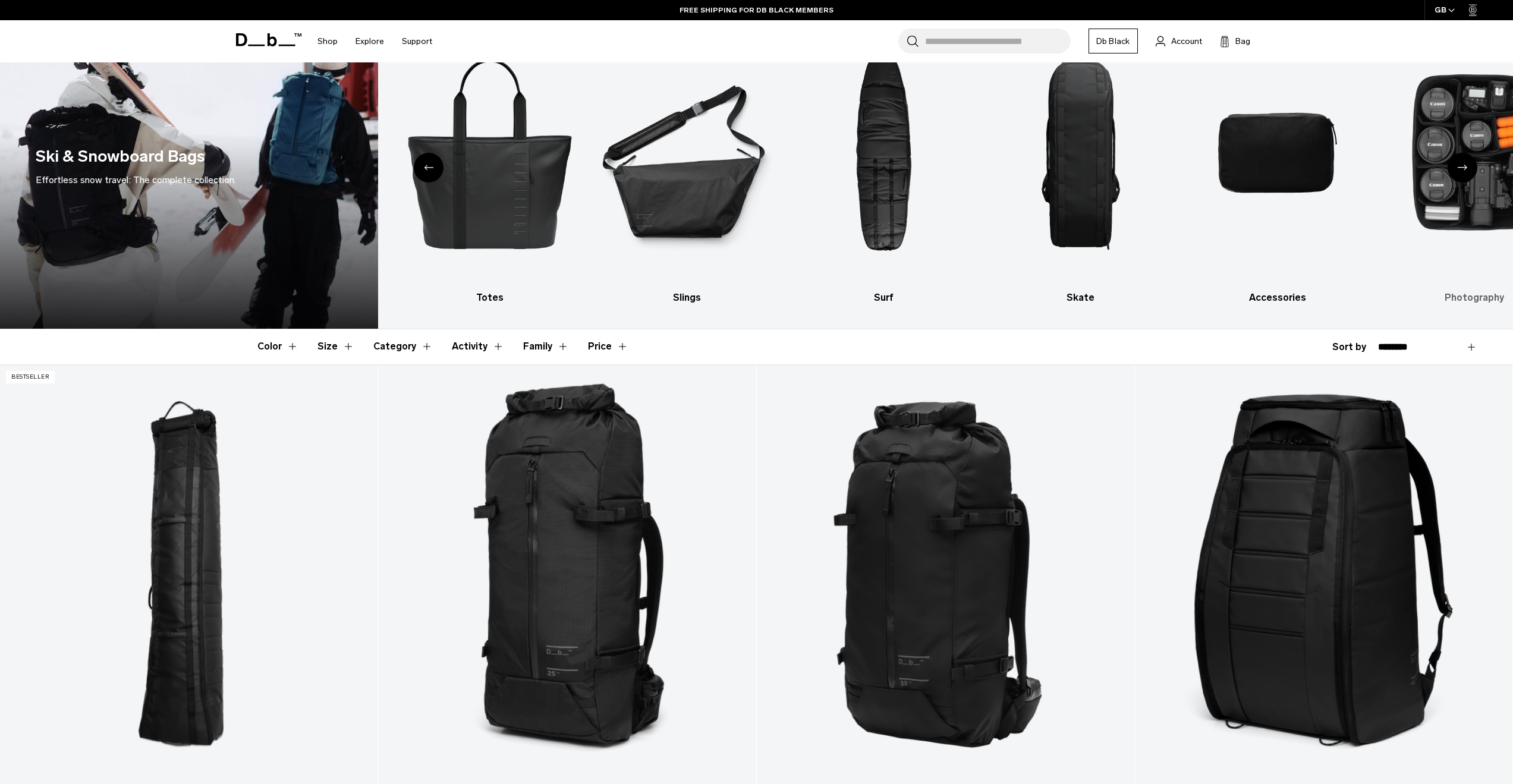
click at [1466, 168] on icon "Next slide" at bounding box center [1463, 167] width 10 height 6
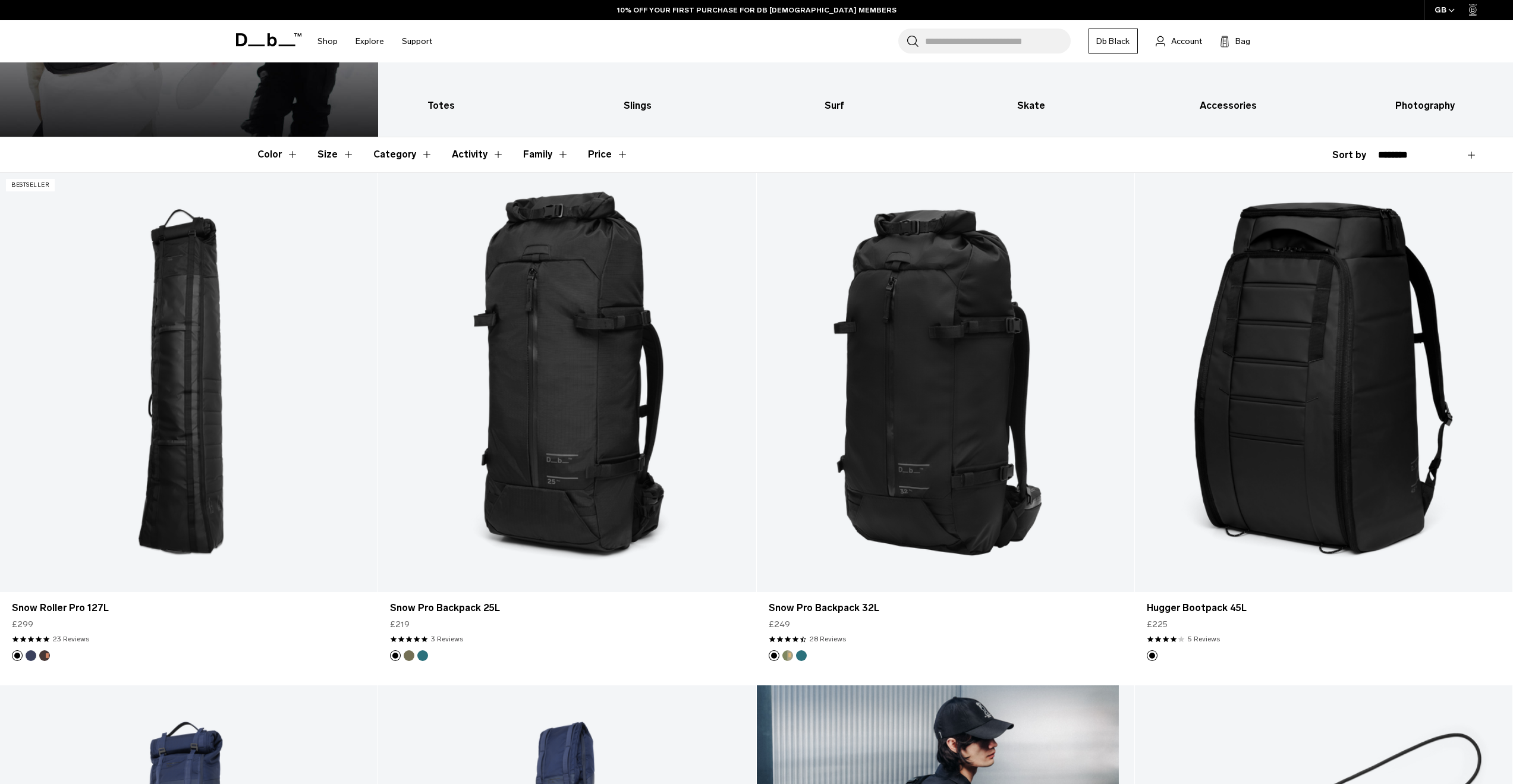
scroll to position [416, 0]
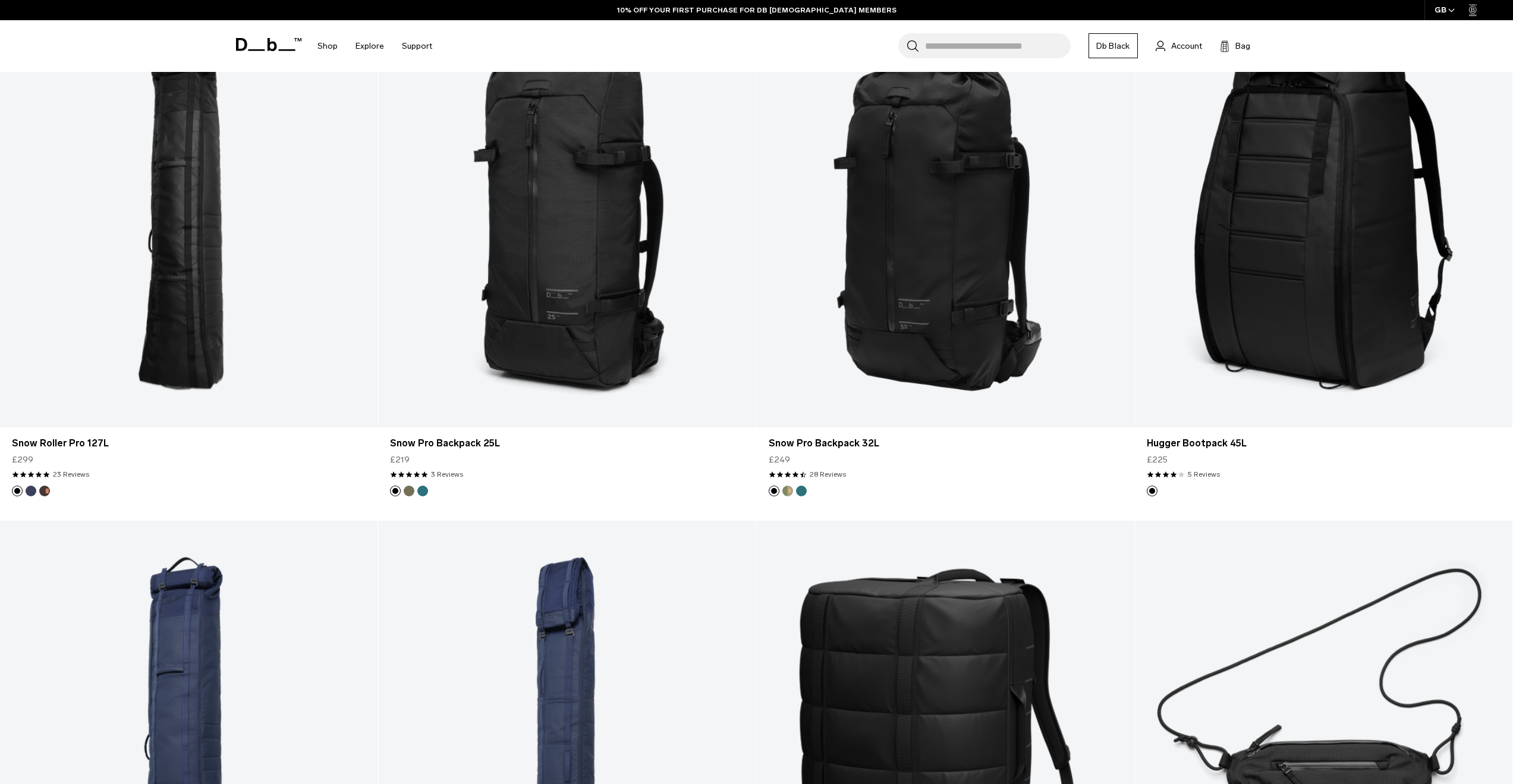
click at [945, 42] on input "Search for Bags, Luggage..." at bounding box center [998, 45] width 146 height 25
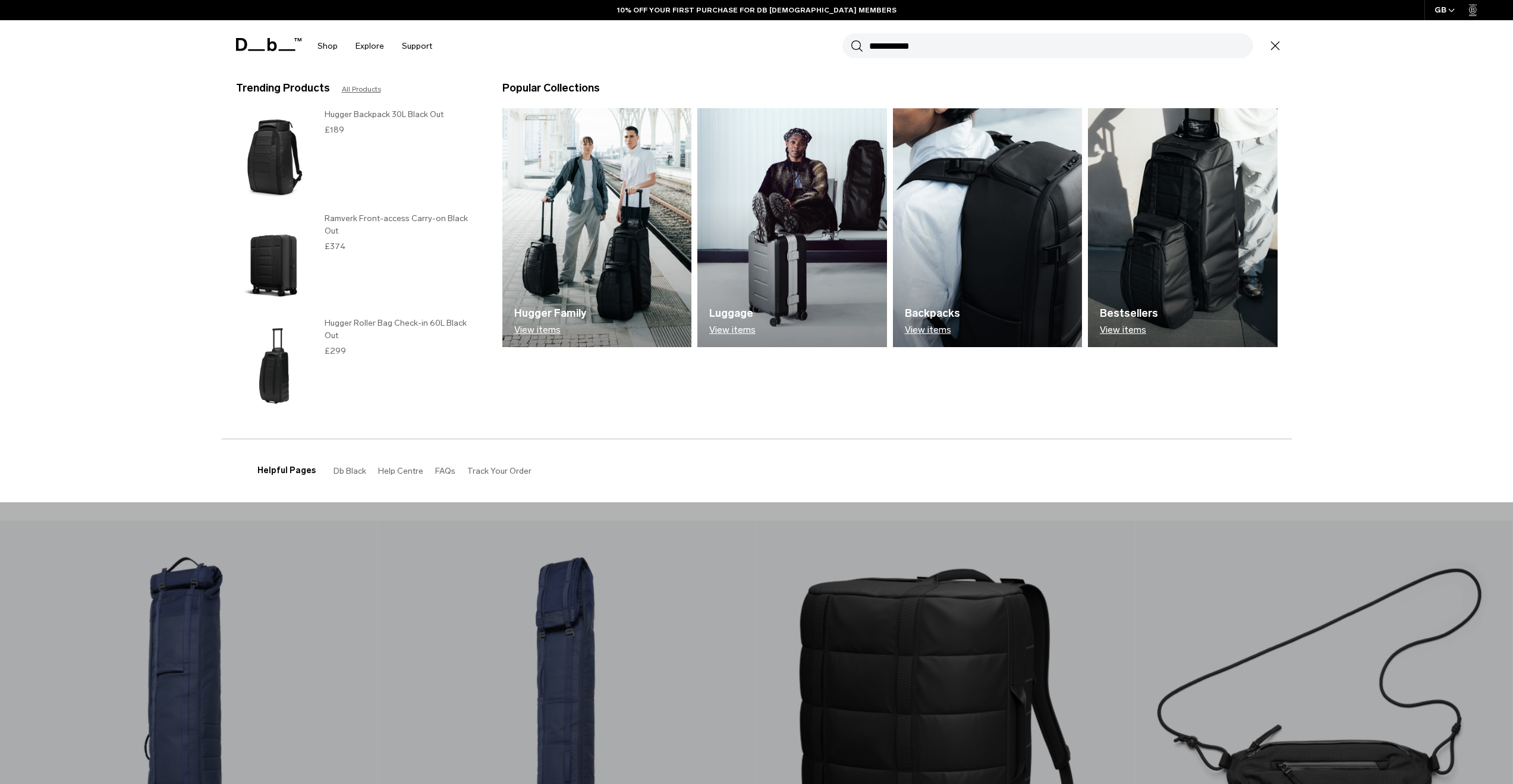
type input "**********"
click at [851, 39] on button "Search" at bounding box center [857, 45] width 13 height 13
